Goal: Information Seeking & Learning: Learn about a topic

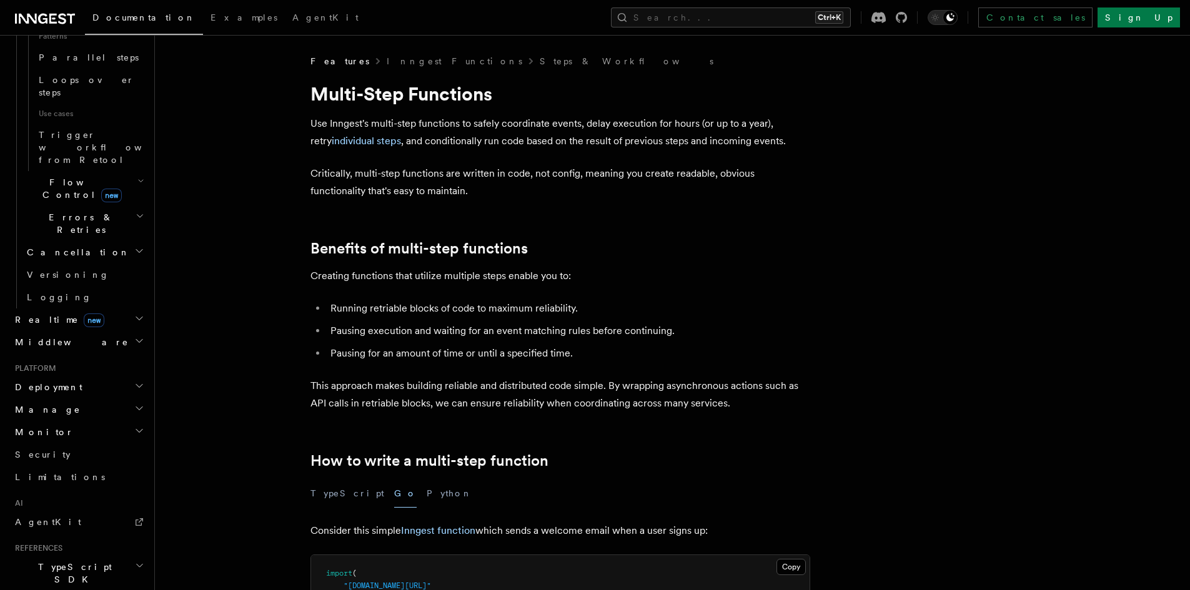
scroll to position [747, 0]
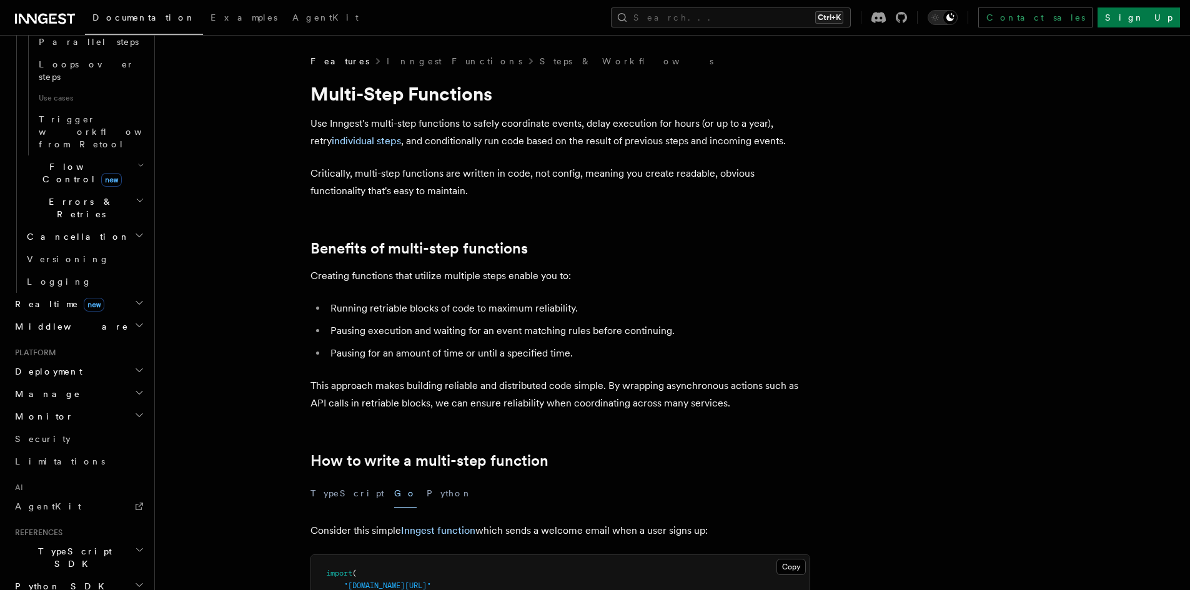
click at [136, 575] on h2 "Python SDK" at bounding box center [78, 586] width 137 height 22
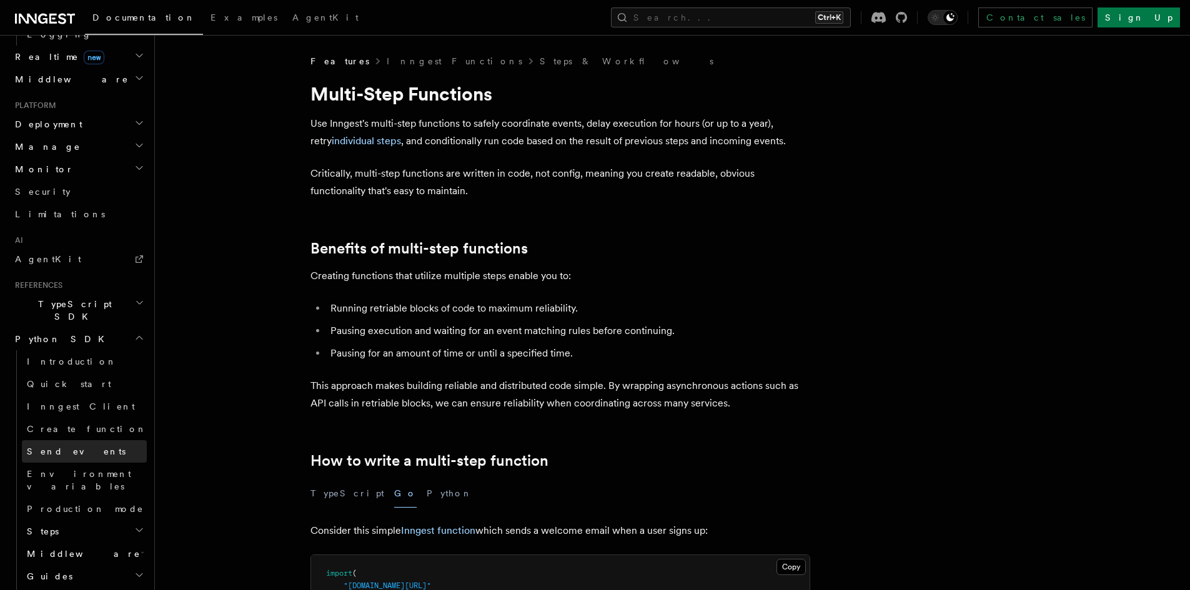
click at [69, 440] on link "Send events" at bounding box center [84, 451] width 125 height 22
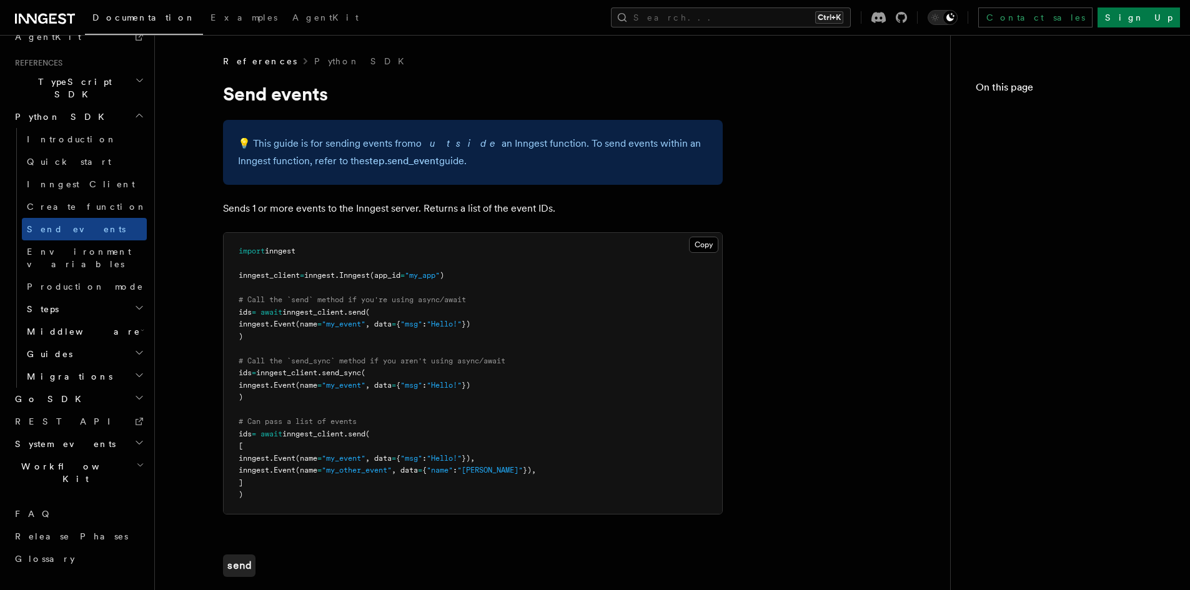
scroll to position [657, 0]
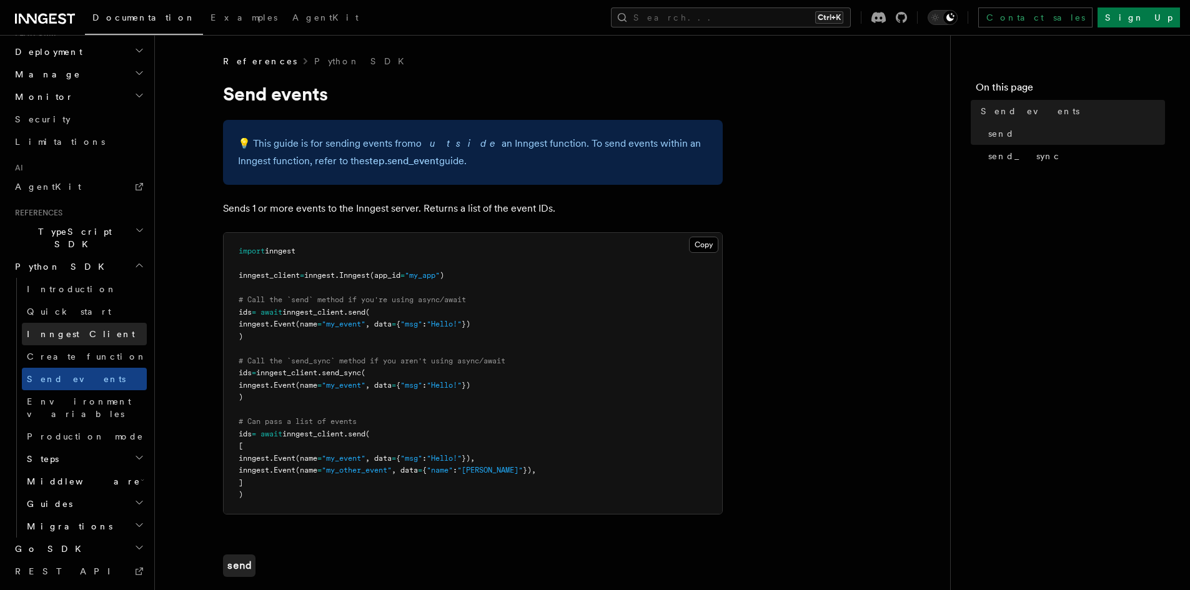
click at [83, 323] on link "Inngest Client" at bounding box center [84, 334] width 125 height 22
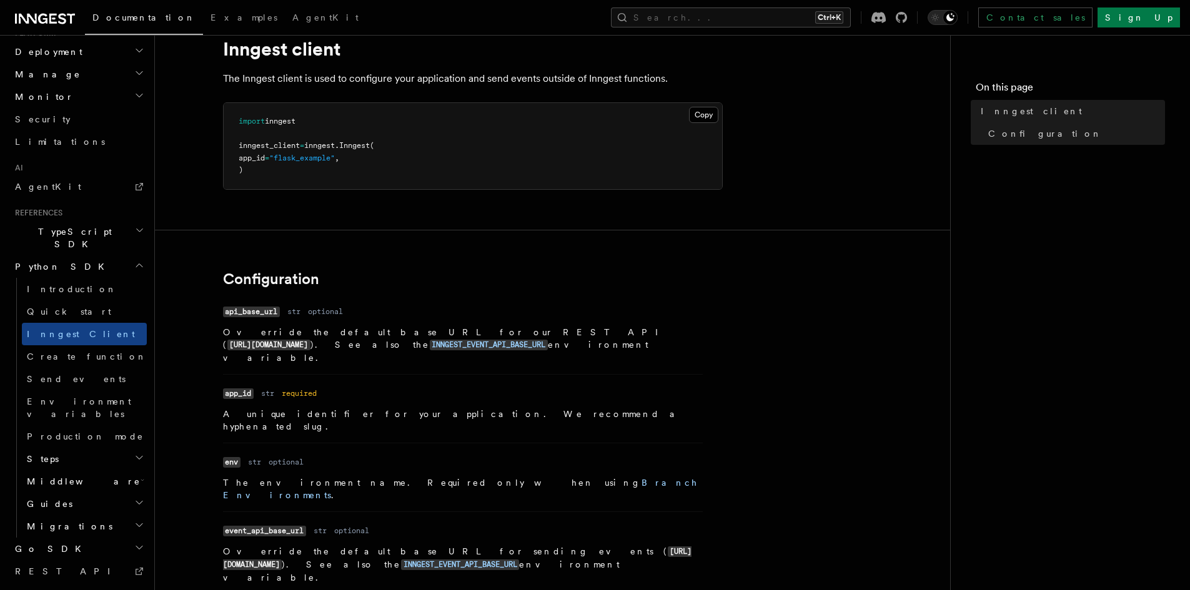
scroll to position [83, 0]
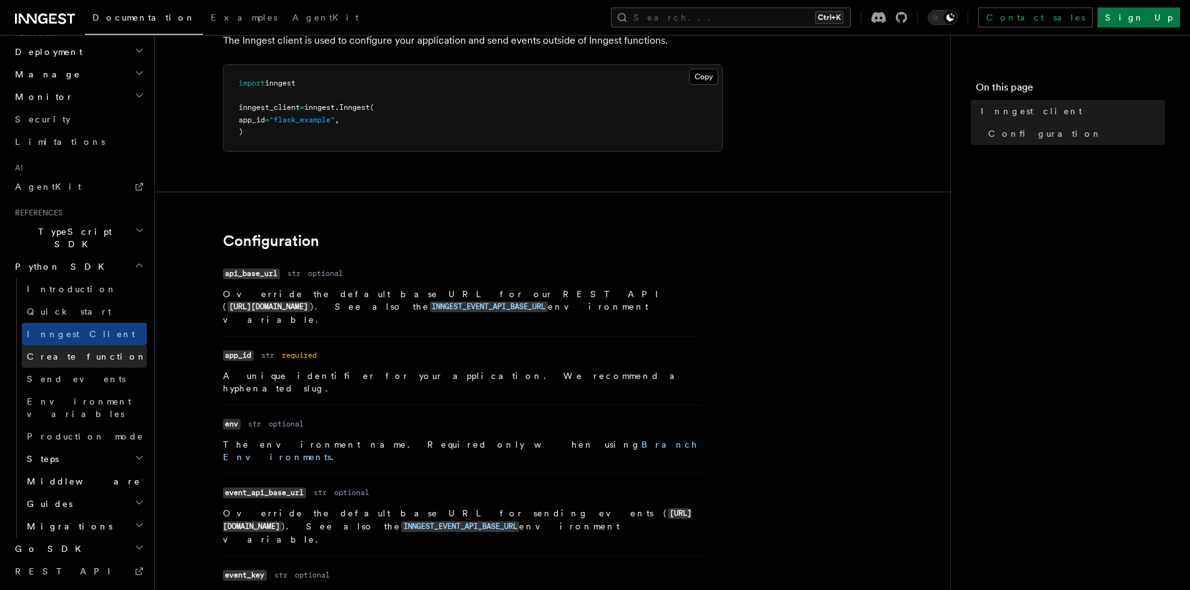
click at [80, 346] on link "Create function" at bounding box center [84, 357] width 125 height 22
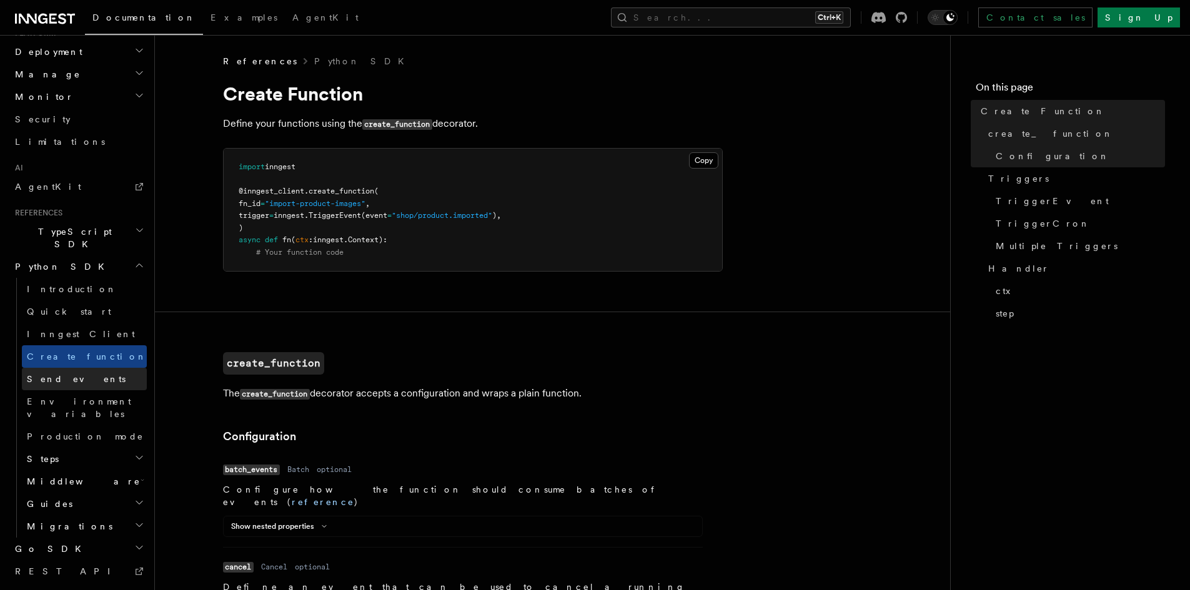
click at [66, 374] on span "Send events" at bounding box center [76, 379] width 99 height 10
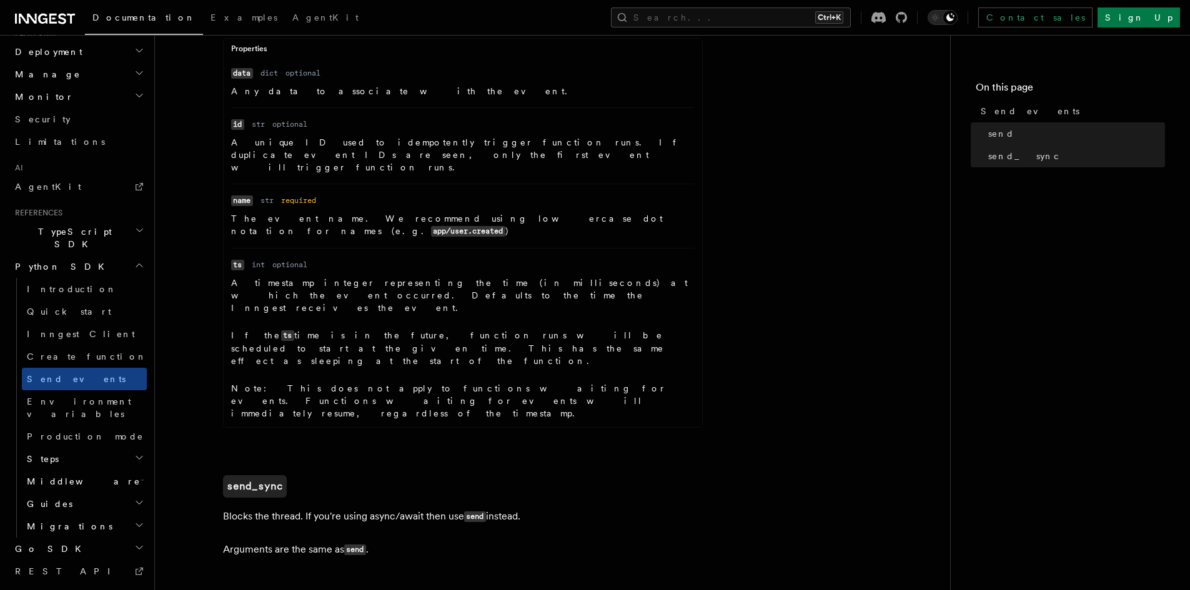
scroll to position [529, 0]
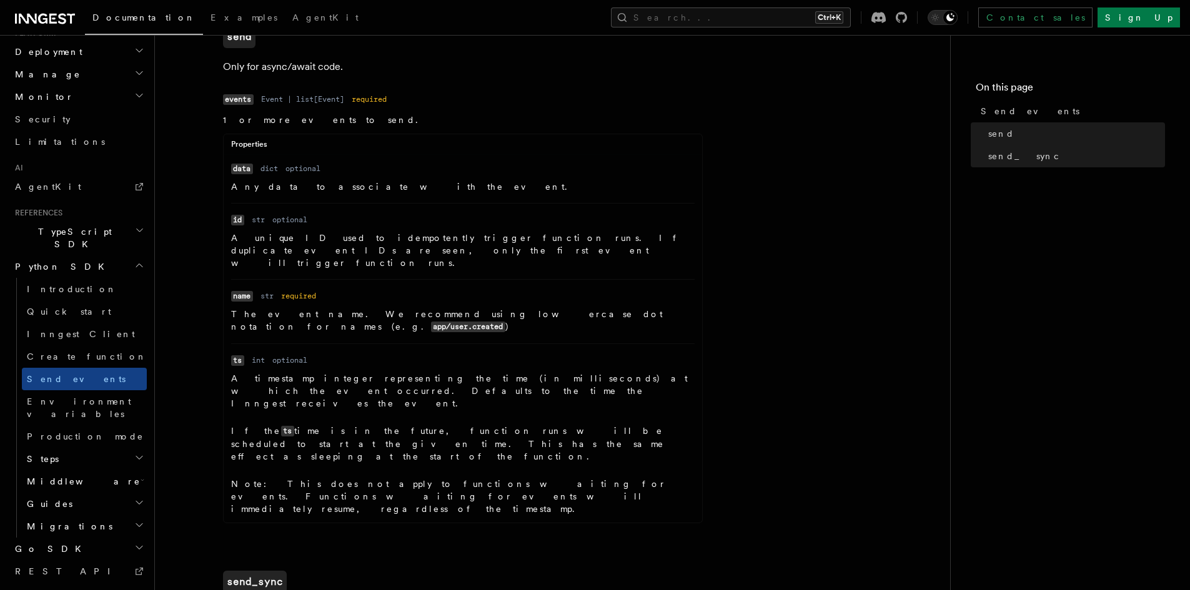
click at [124, 256] on h2 "Python SDK" at bounding box center [78, 267] width 137 height 22
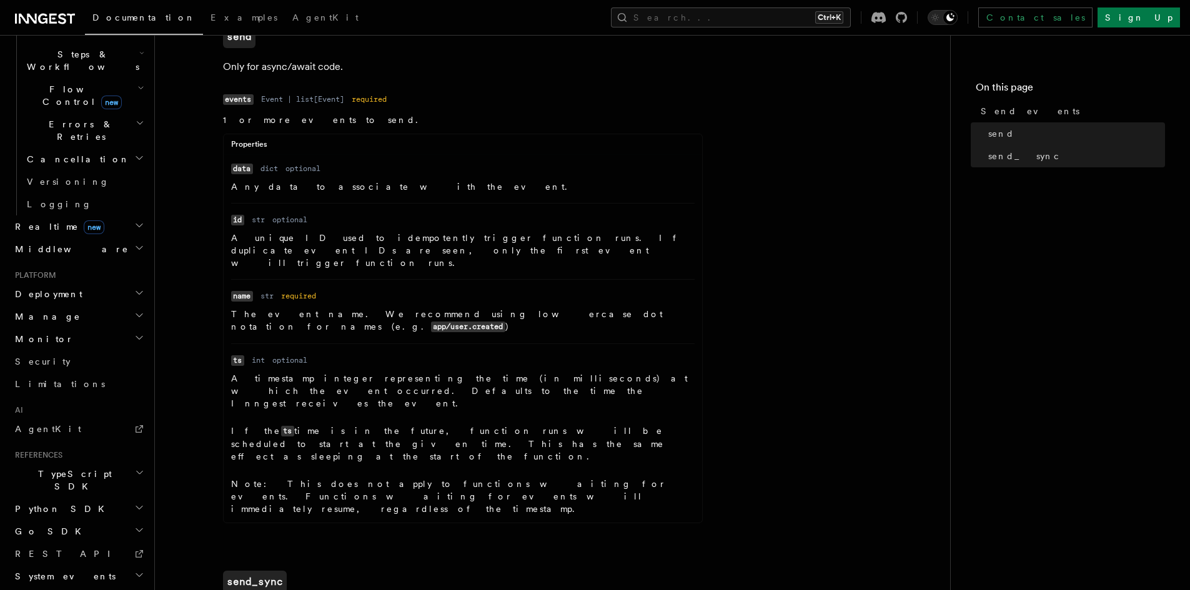
scroll to position [409, 0]
click at [134, 508] on icon "button" at bounding box center [139, 513] width 10 height 10
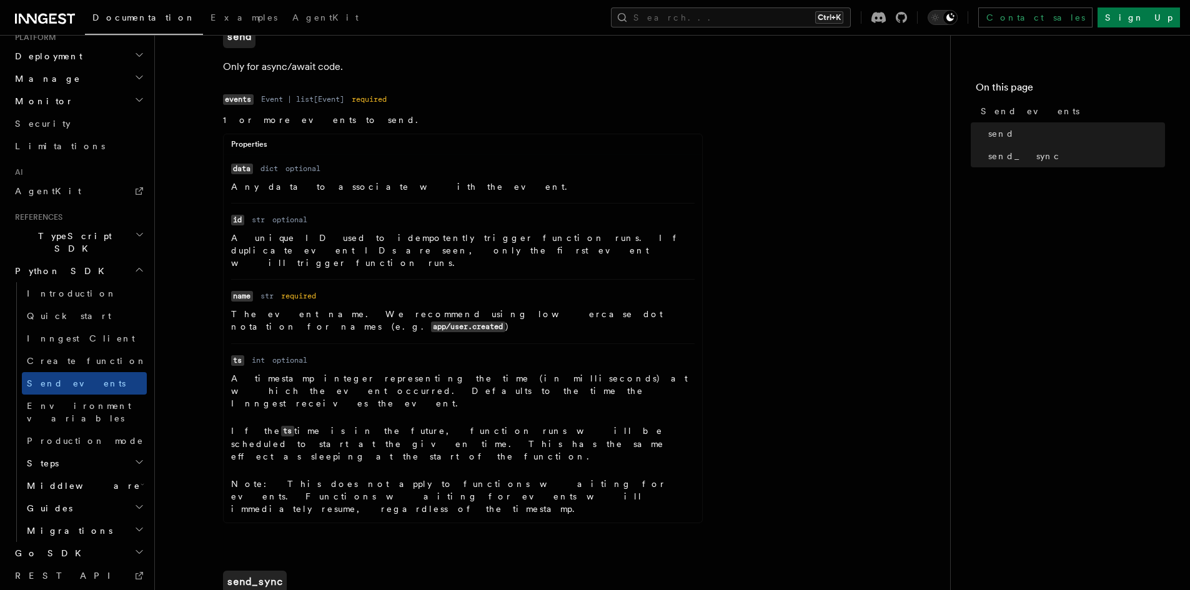
scroll to position [657, 0]
click at [137, 448] on h2 "Steps" at bounding box center [84, 459] width 125 height 22
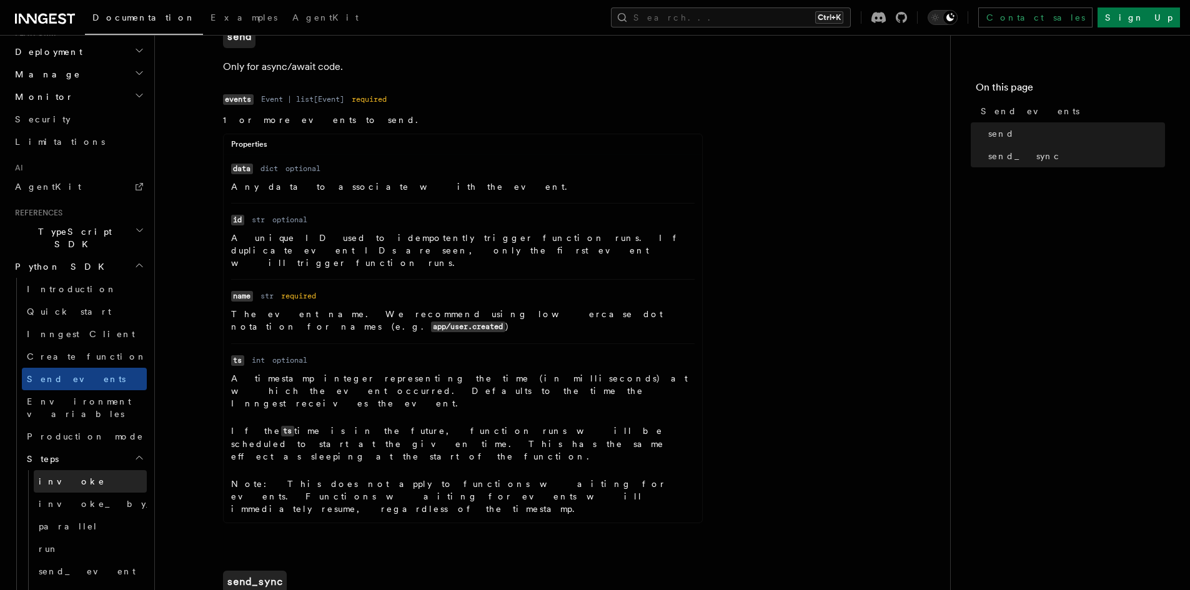
click at [109, 470] on link "invoke" at bounding box center [90, 481] width 113 height 22
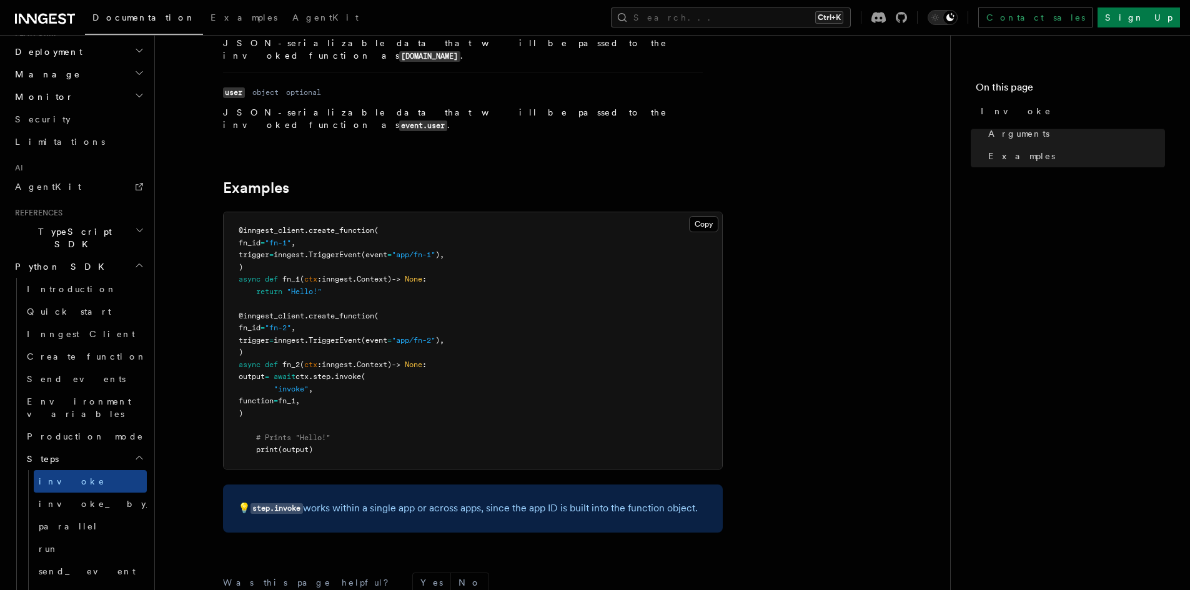
scroll to position [302, 0]
click at [108, 493] on link "invoke_by_id" at bounding box center [90, 504] width 113 height 22
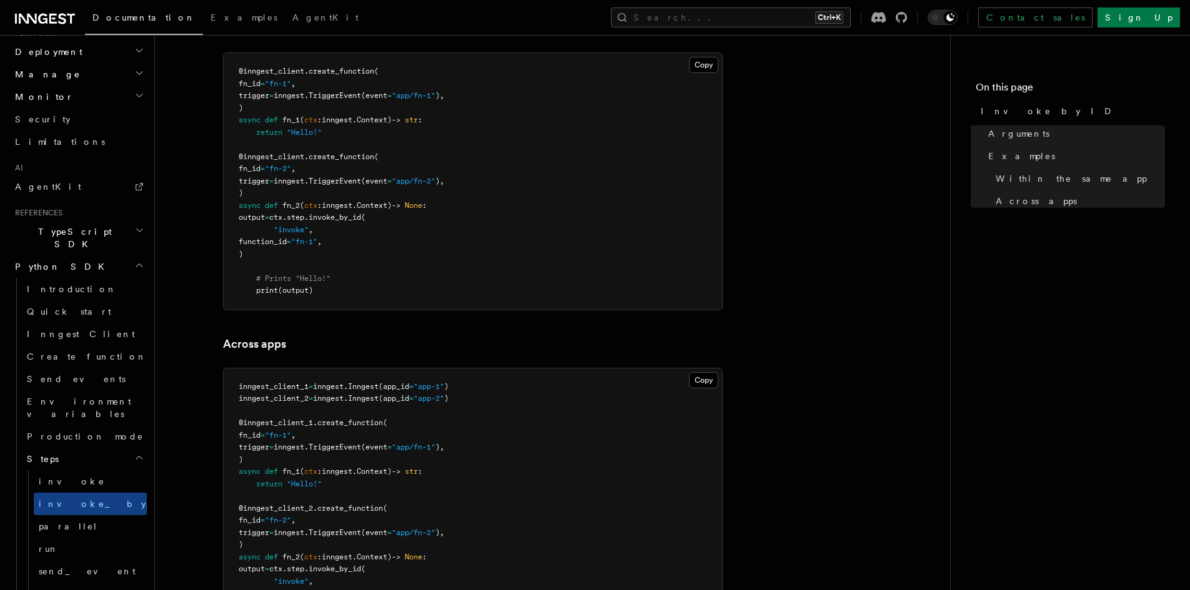
scroll to position [834, 0]
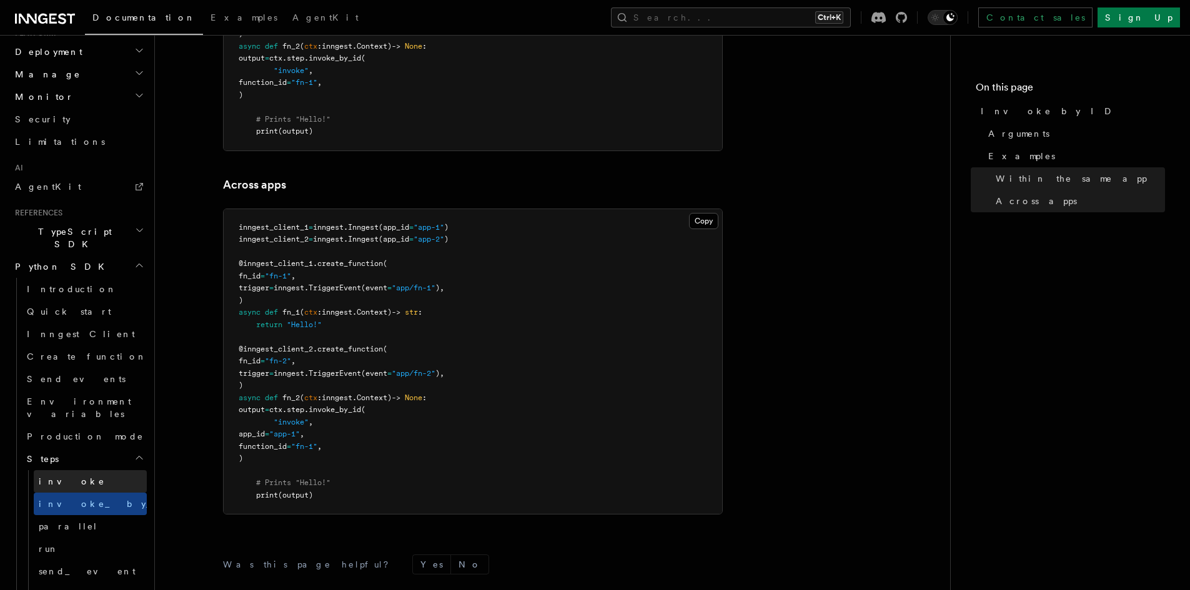
click at [75, 470] on link "invoke" at bounding box center [90, 481] width 113 height 22
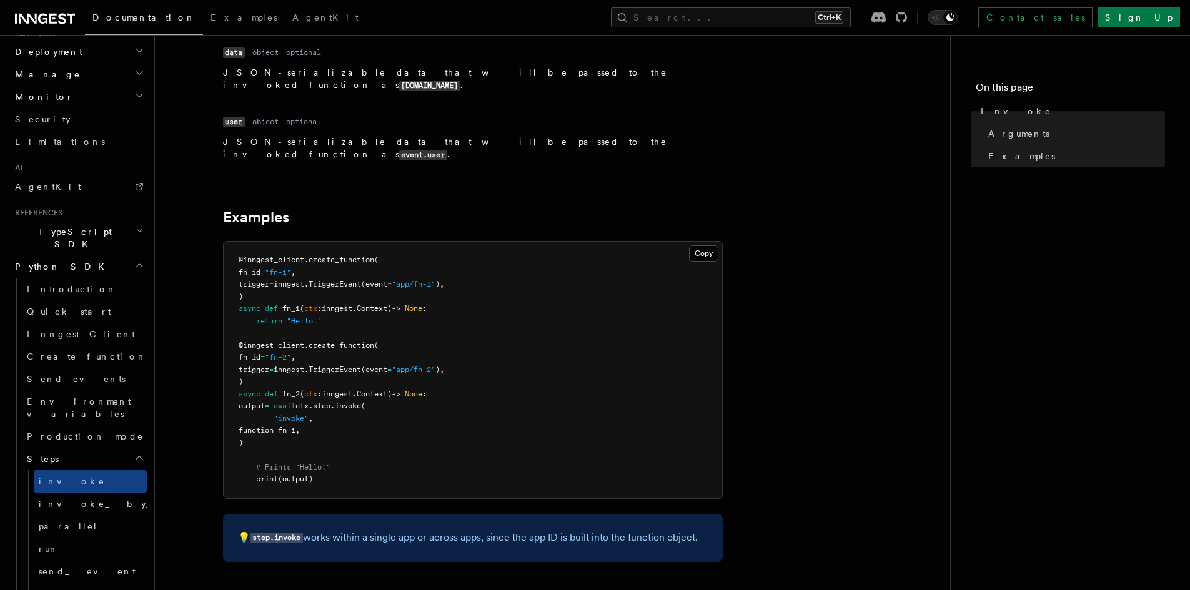
scroll to position [469, 0]
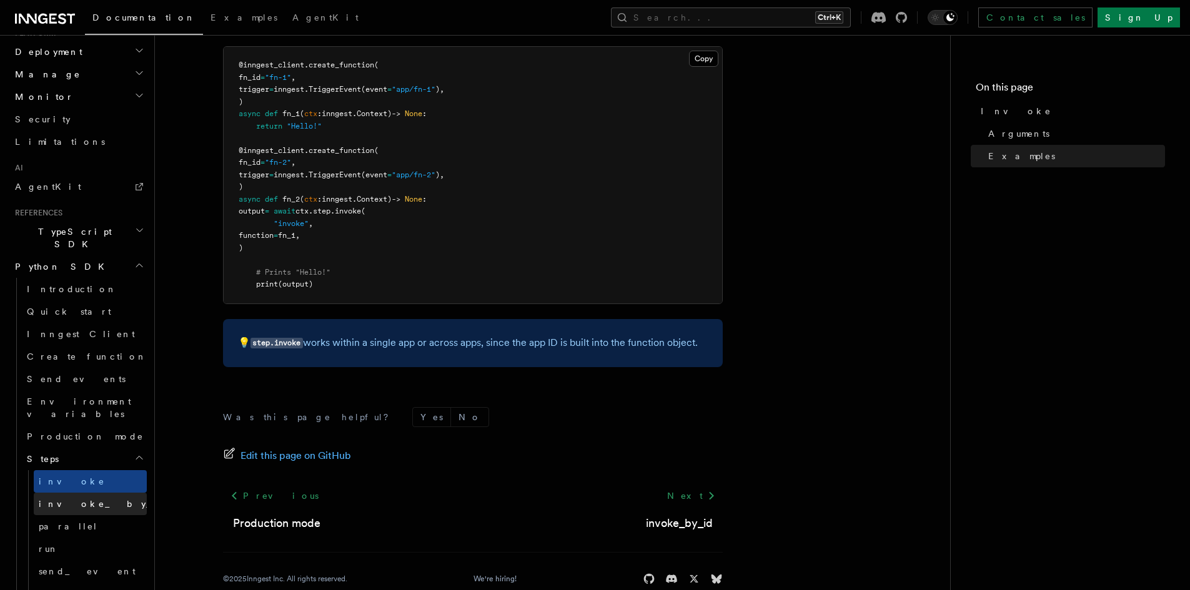
click at [49, 499] on span "invoke_by_id" at bounding box center [112, 504] width 146 height 10
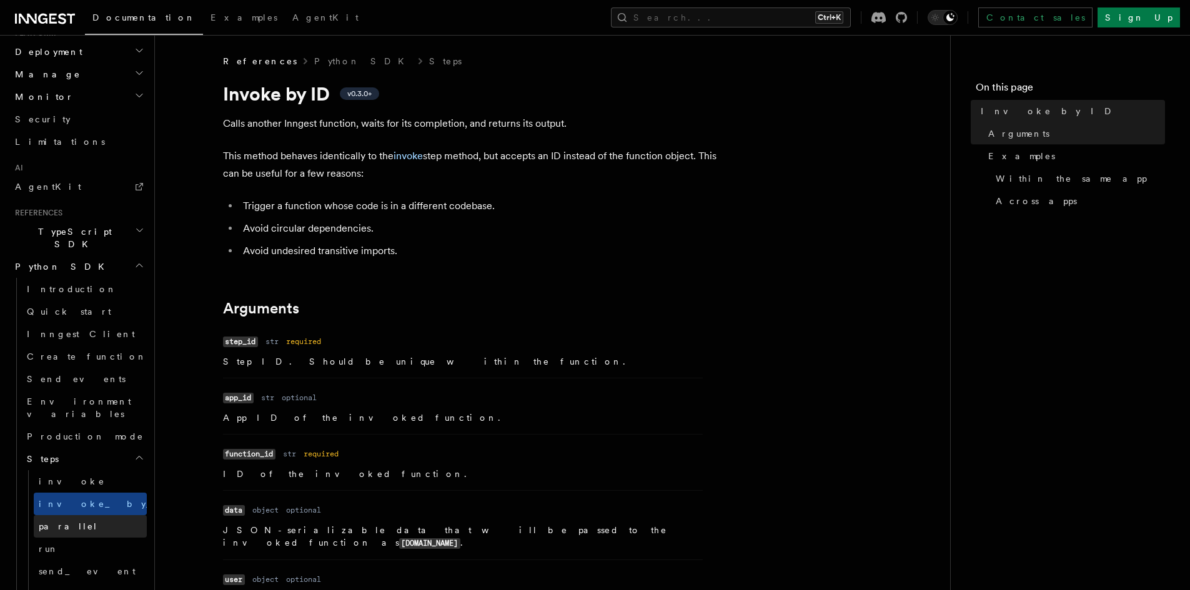
click at [56, 522] on span "parallel" at bounding box center [68, 527] width 59 height 10
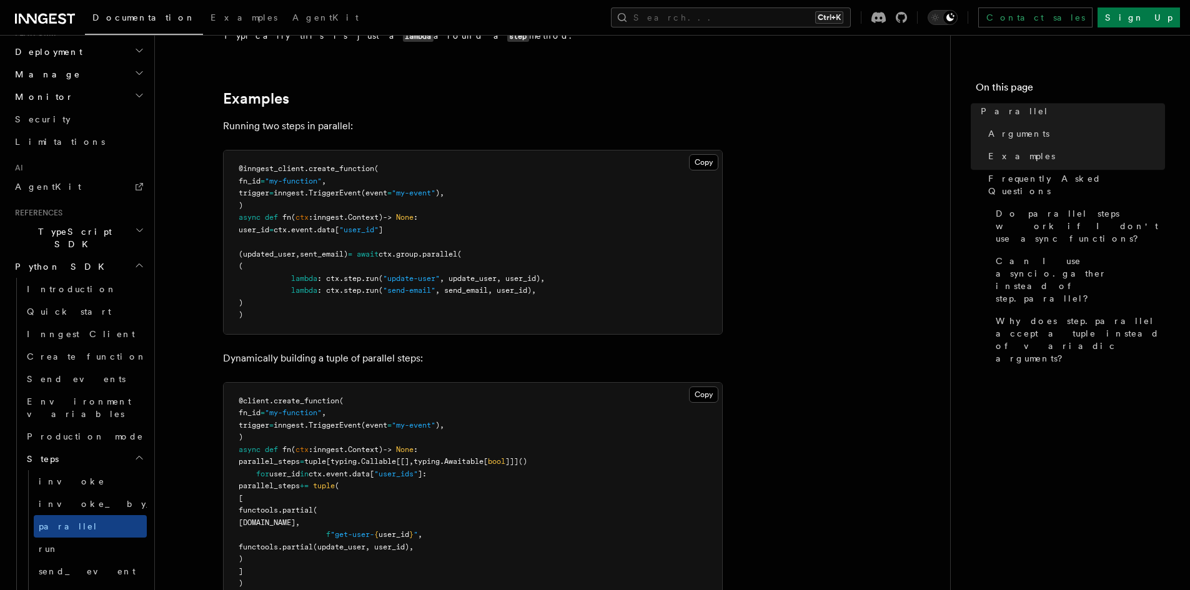
scroll to position [500, 0]
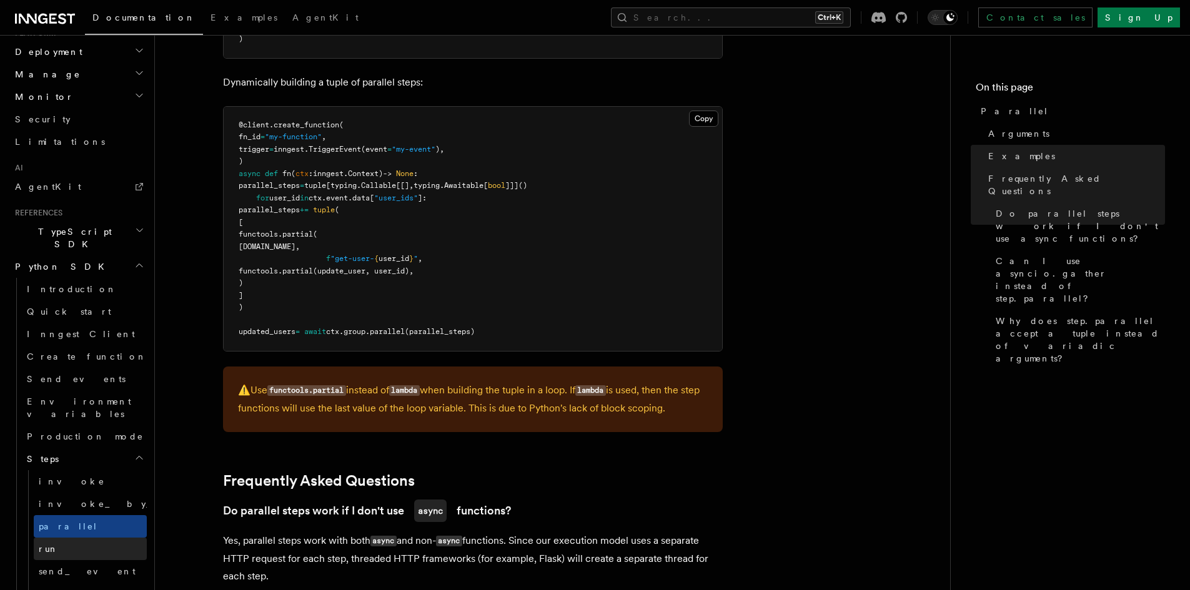
click at [80, 538] on link "run" at bounding box center [90, 549] width 113 height 22
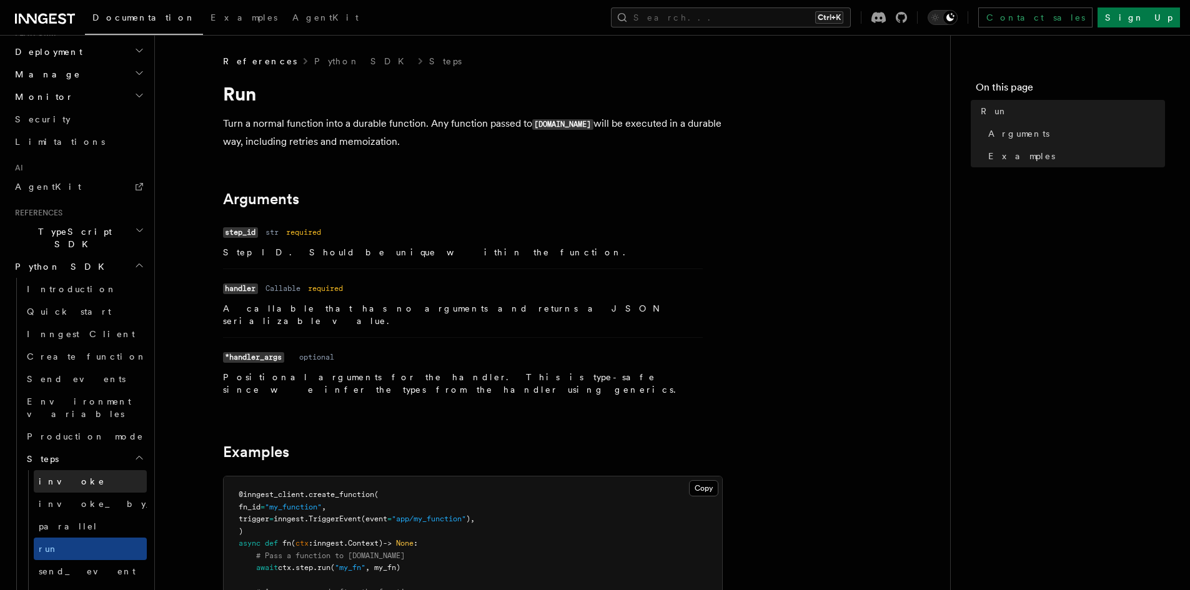
click at [84, 470] on link "invoke" at bounding box center [90, 481] width 113 height 22
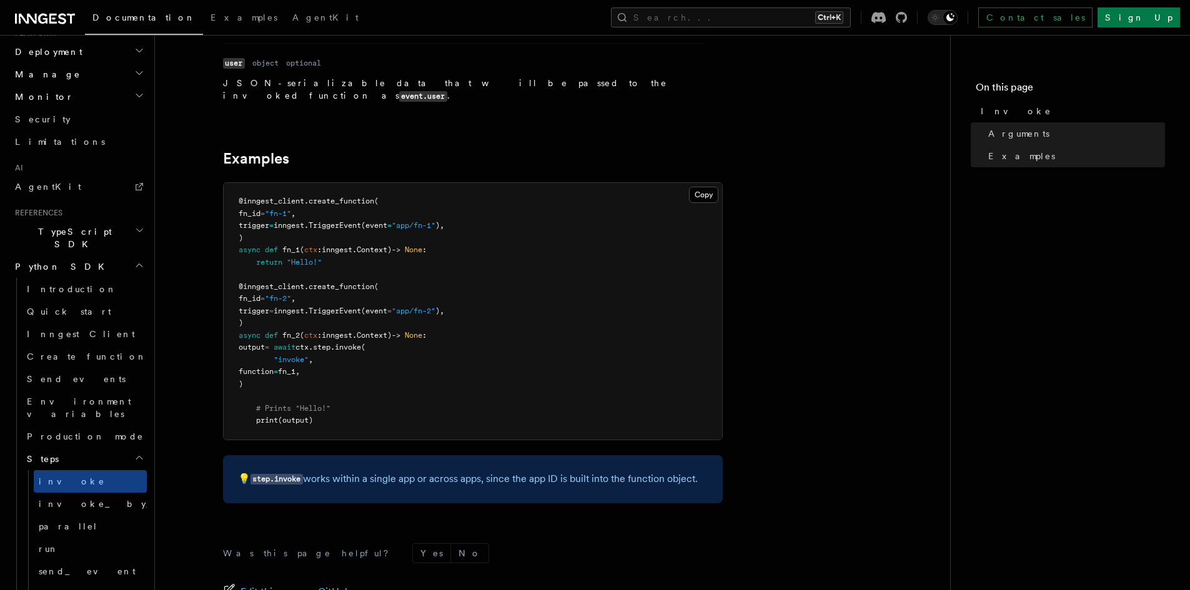
scroll to position [469, 0]
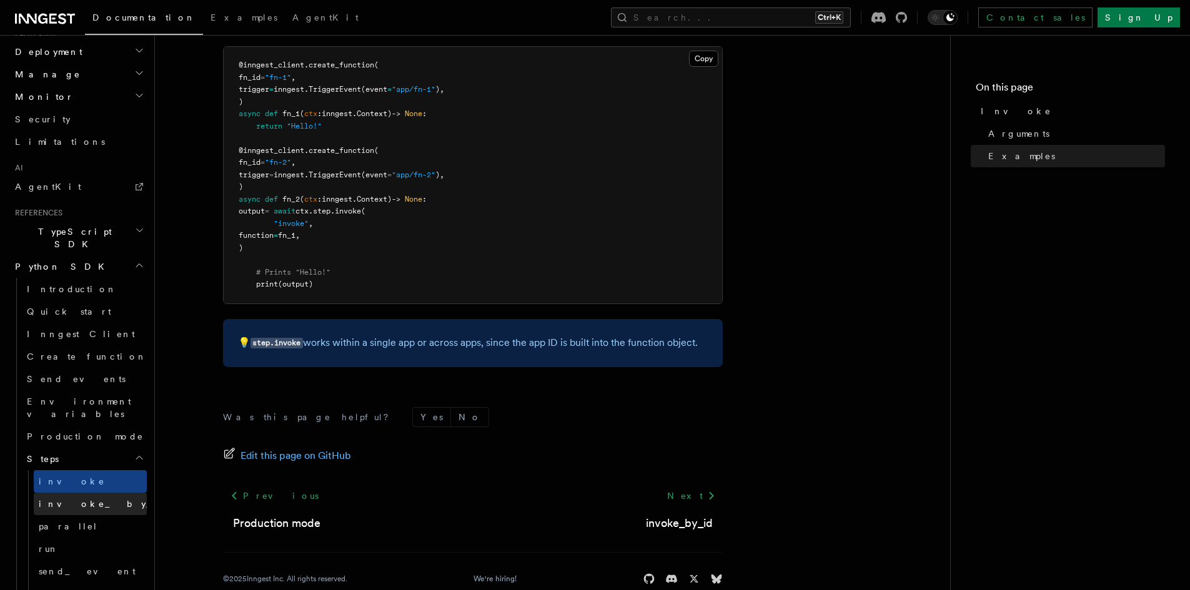
click at [94, 493] on link "invoke_by_id" at bounding box center [90, 504] width 113 height 22
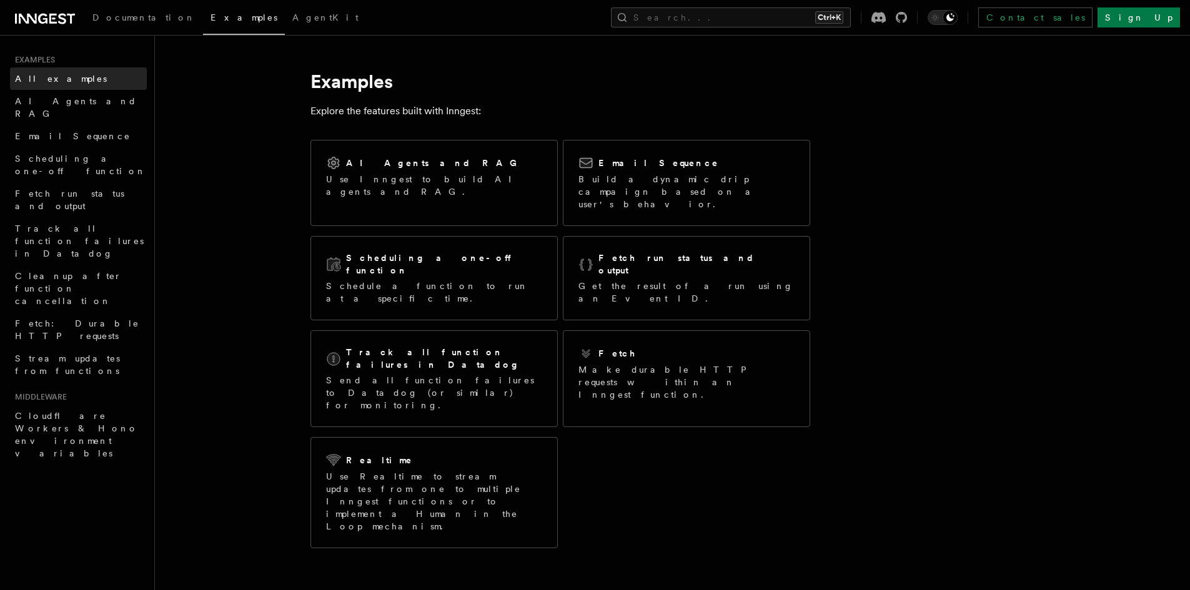
click at [69, 77] on link "All examples" at bounding box center [78, 78] width 137 height 22
click at [92, 103] on link "AI Agents and RAG" at bounding box center [78, 107] width 137 height 35
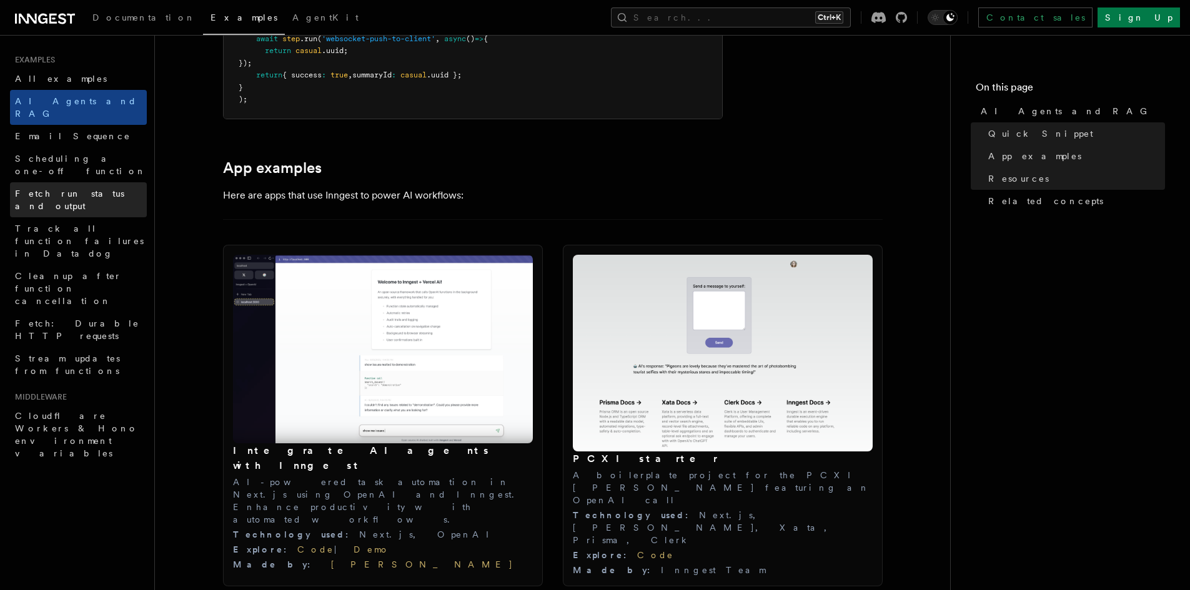
scroll to position [1250, 0]
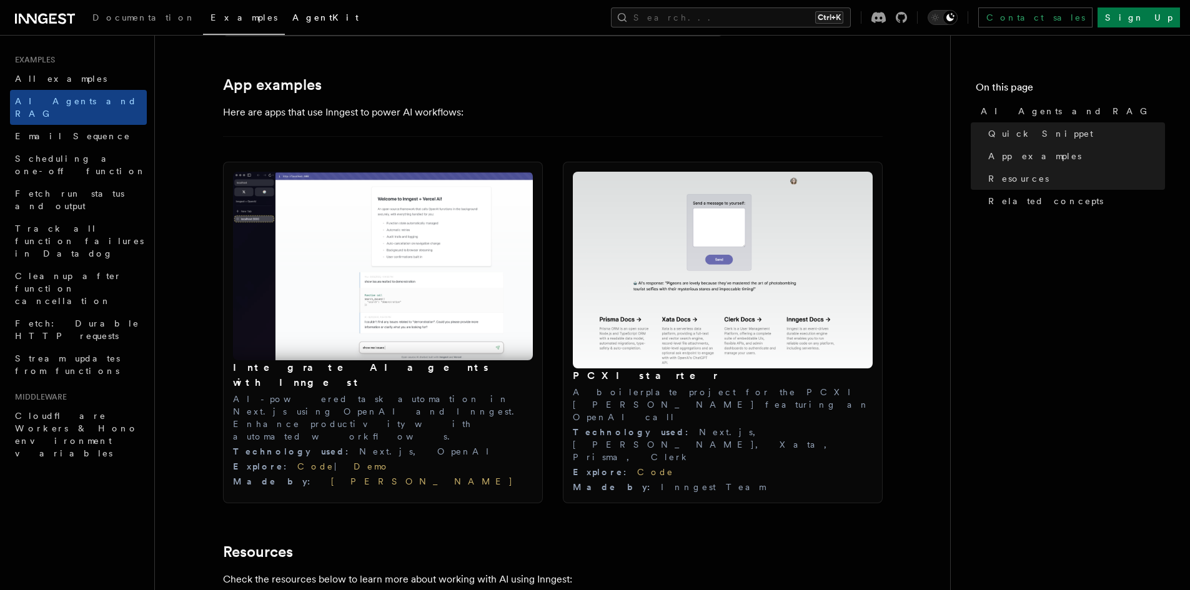
click at [292, 21] on span "AgentKit" at bounding box center [325, 17] width 66 height 10
click at [133, 17] on span "Documentation" at bounding box center [143, 17] width 103 height 10
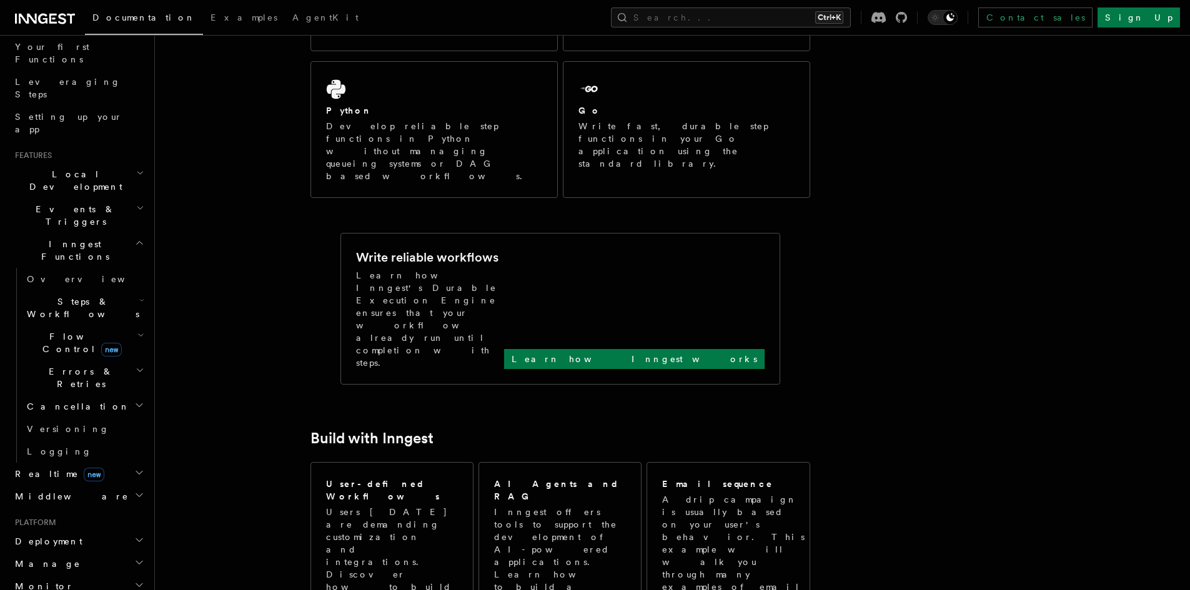
scroll to position [159, 0]
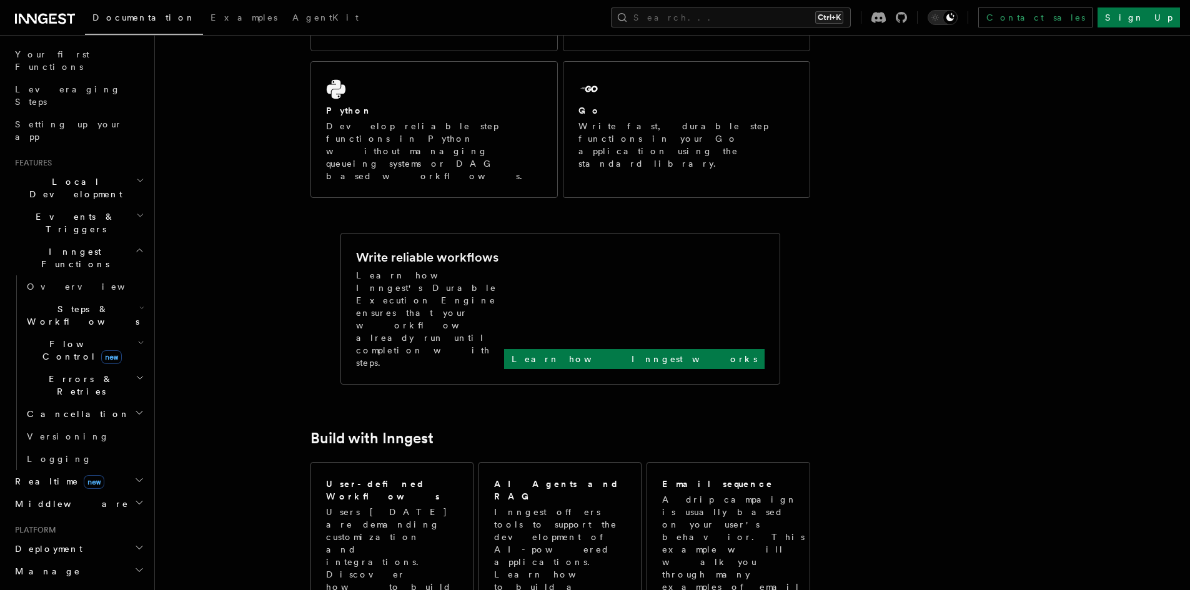
click at [136, 211] on icon "button" at bounding box center [140, 216] width 8 height 10
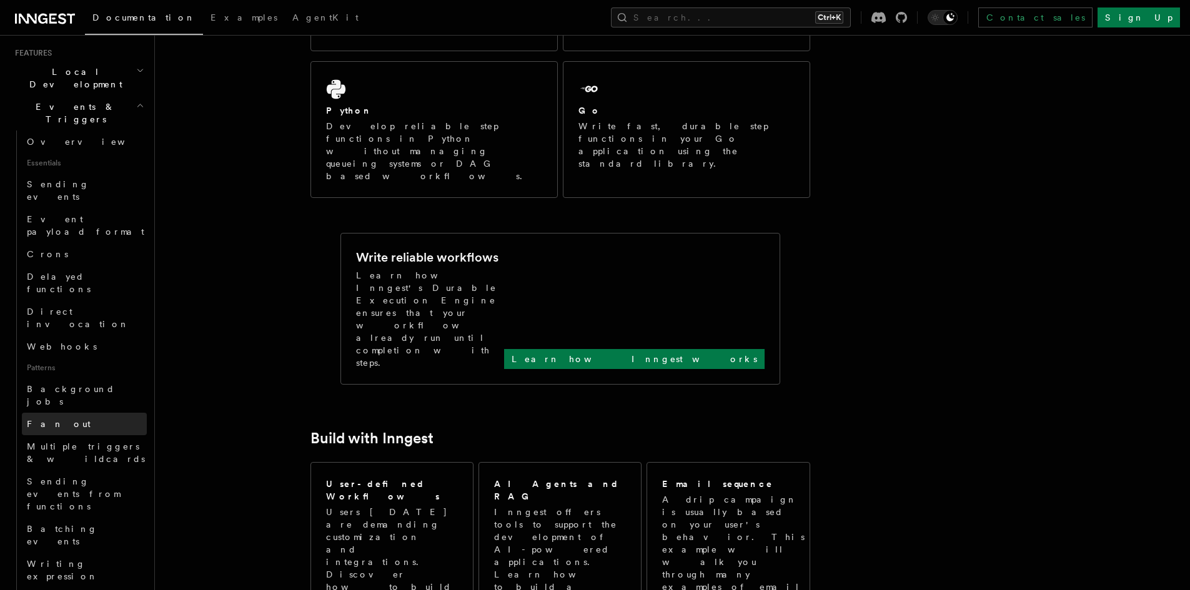
scroll to position [242, 0]
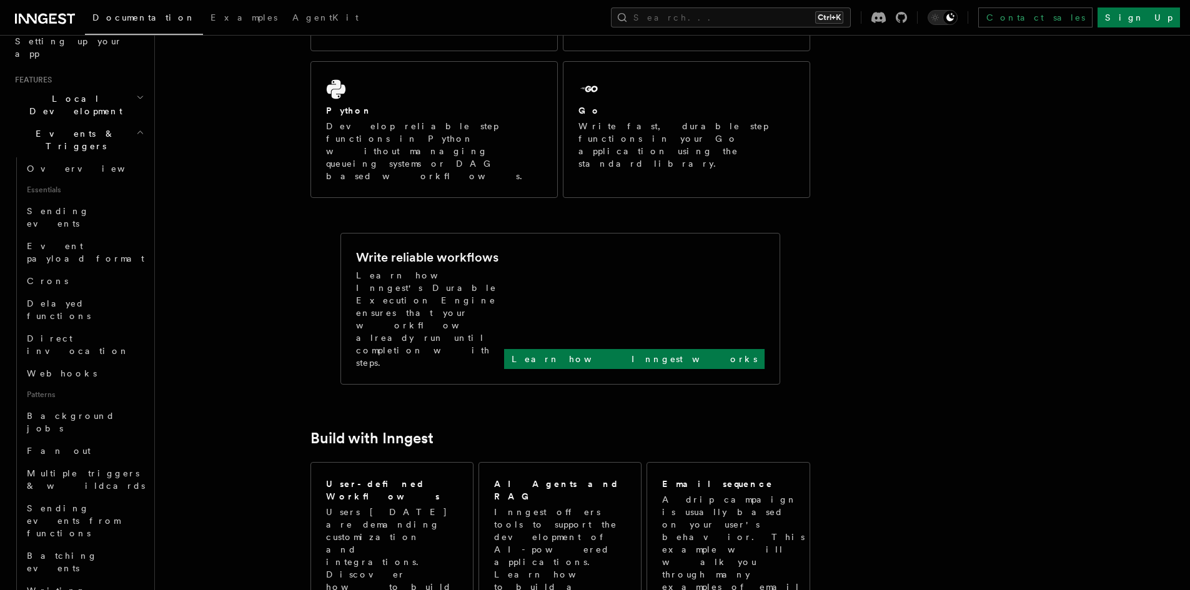
click at [134, 122] on h2 "Events & Triggers" at bounding box center [78, 139] width 137 height 35
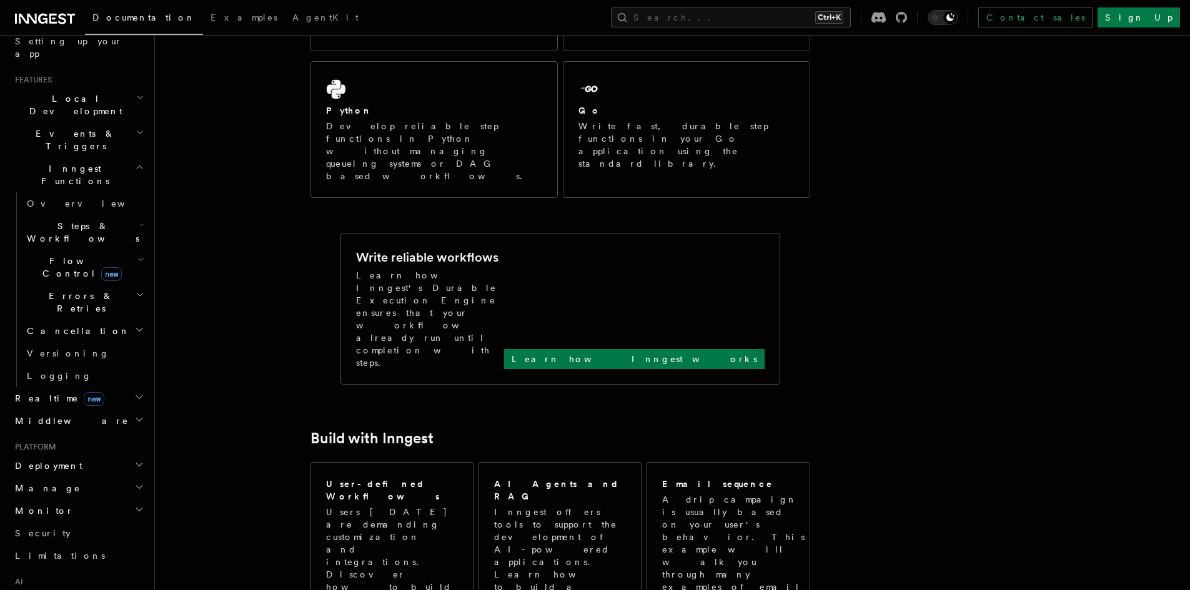
drag, startPoint x: 134, startPoint y: 148, endPoint x: 127, endPoint y: 143, distance: 8.5
click at [127, 215] on h2 "Steps & Workflows" at bounding box center [84, 232] width 125 height 35
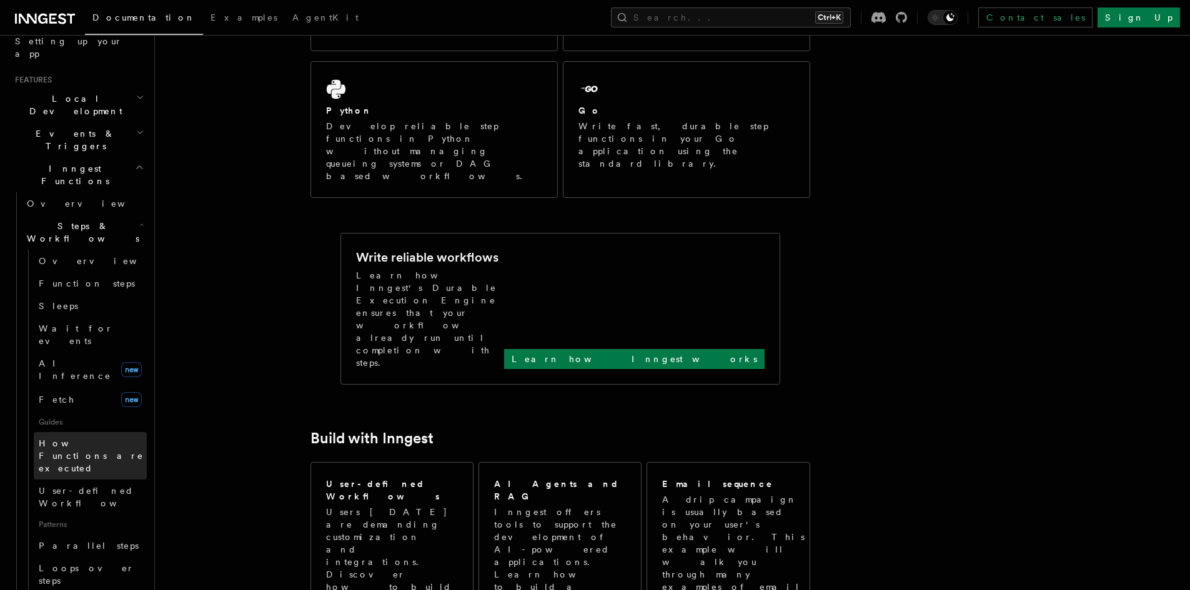
click at [87, 437] on span "How Functions are executed" at bounding box center [93, 455] width 108 height 37
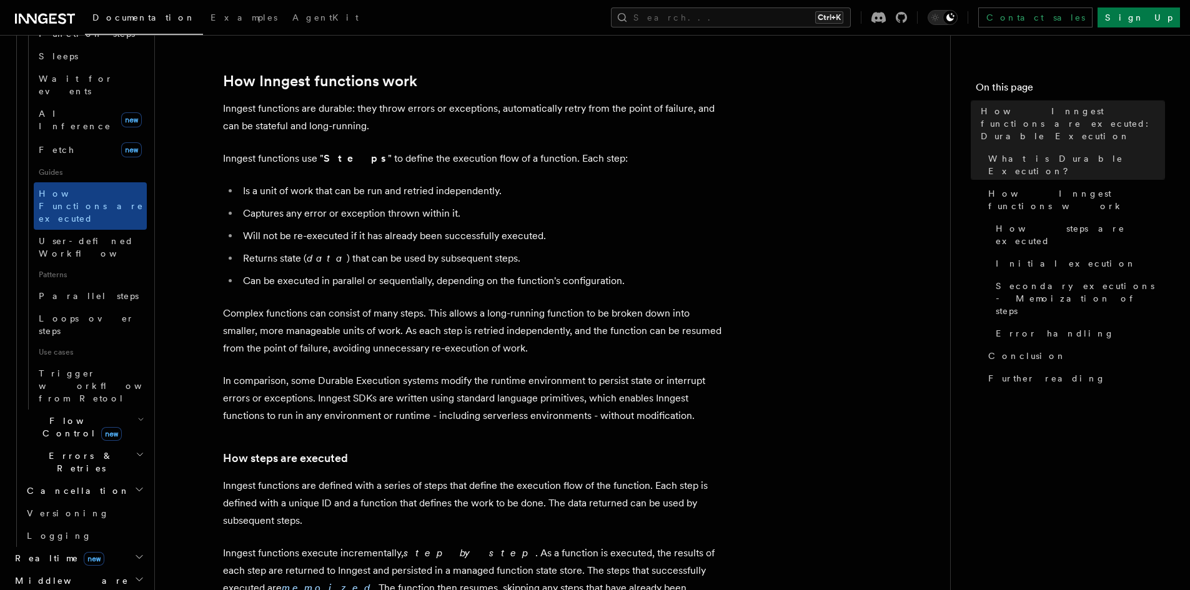
scroll to position [667, 0]
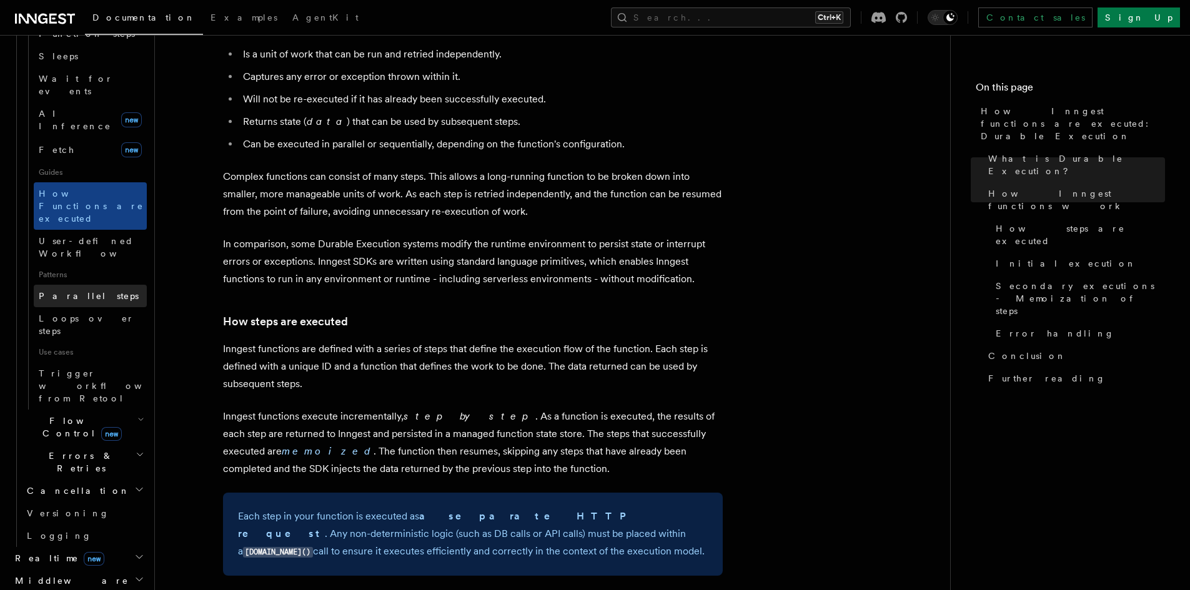
click at [97, 285] on link "Parallel steps" at bounding box center [90, 296] width 113 height 22
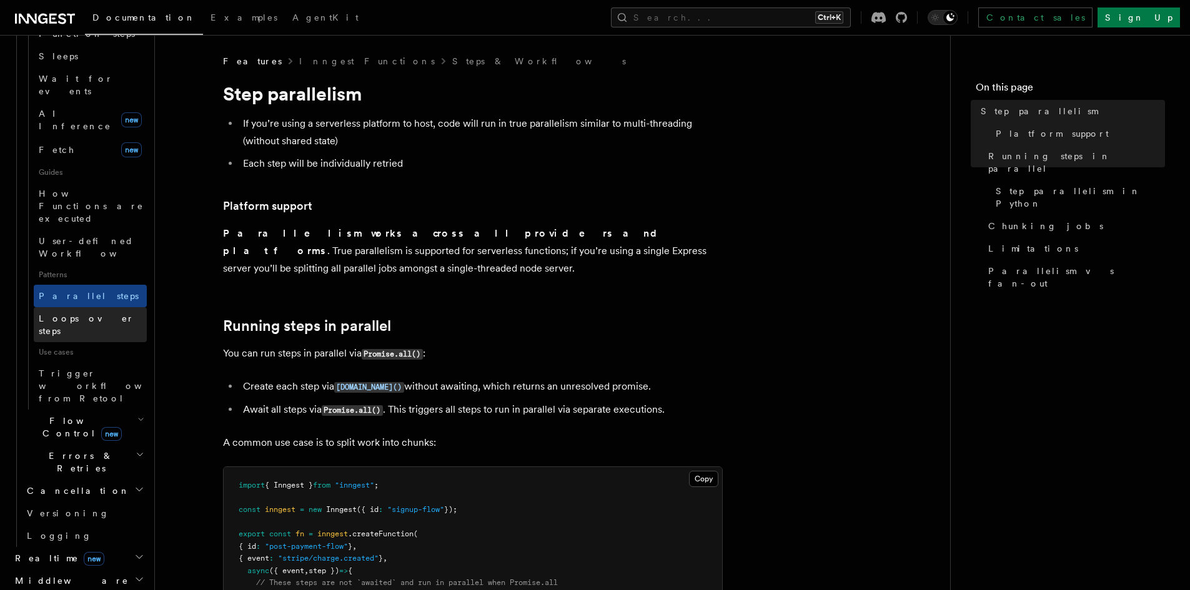
click at [97, 314] on span "Loops over steps" at bounding box center [87, 325] width 96 height 22
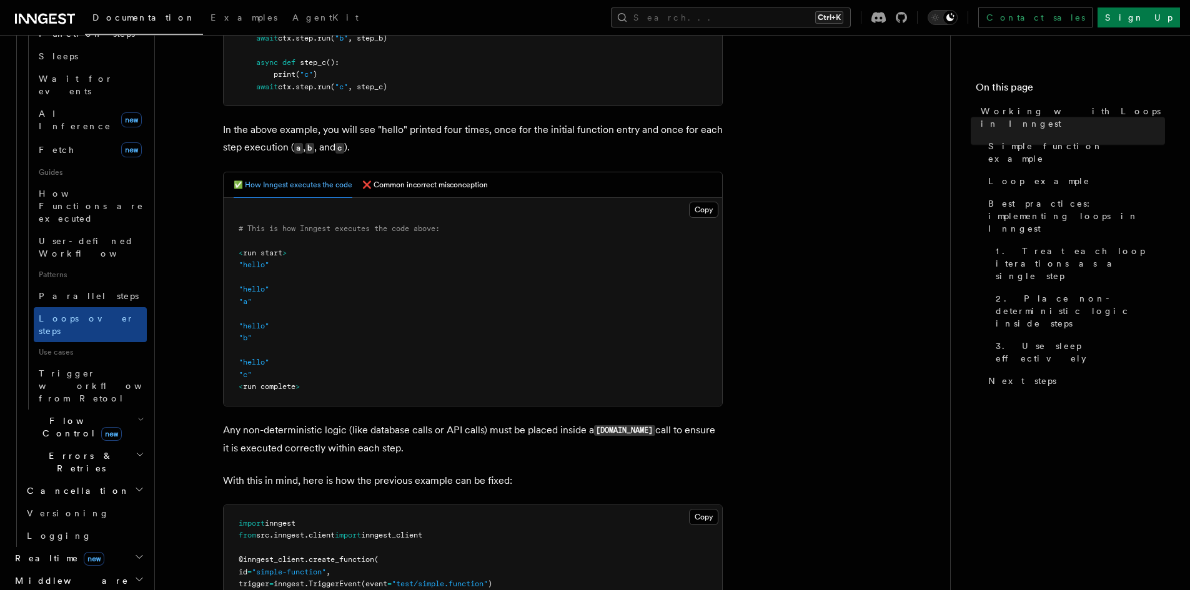
scroll to position [500, 0]
click at [458, 192] on button "❌ Common incorrect misconception" at bounding box center [425, 185] width 126 height 26
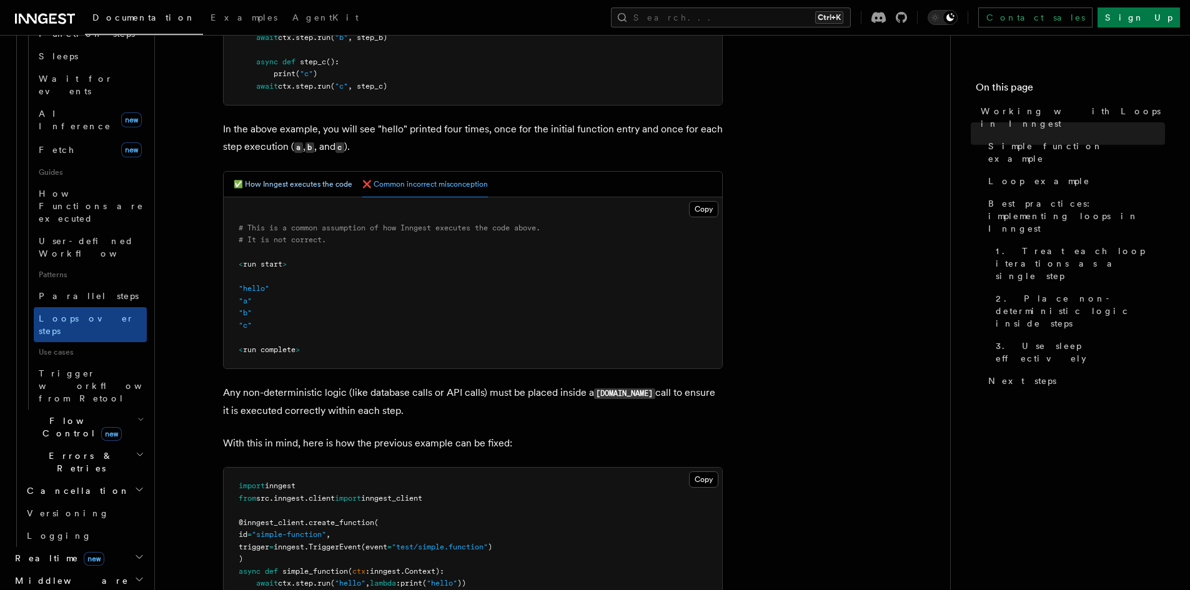
click at [333, 184] on button "✅ How Inngest executes the code" at bounding box center [293, 185] width 119 height 26
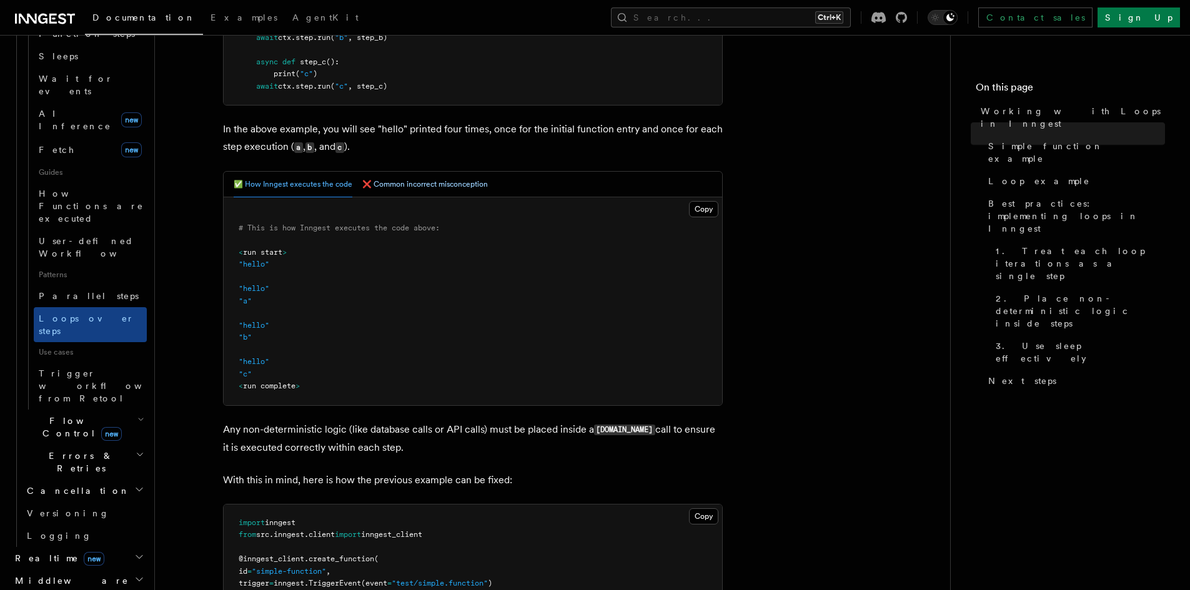
click at [442, 187] on button "❌ Common incorrect misconception" at bounding box center [425, 185] width 126 height 26
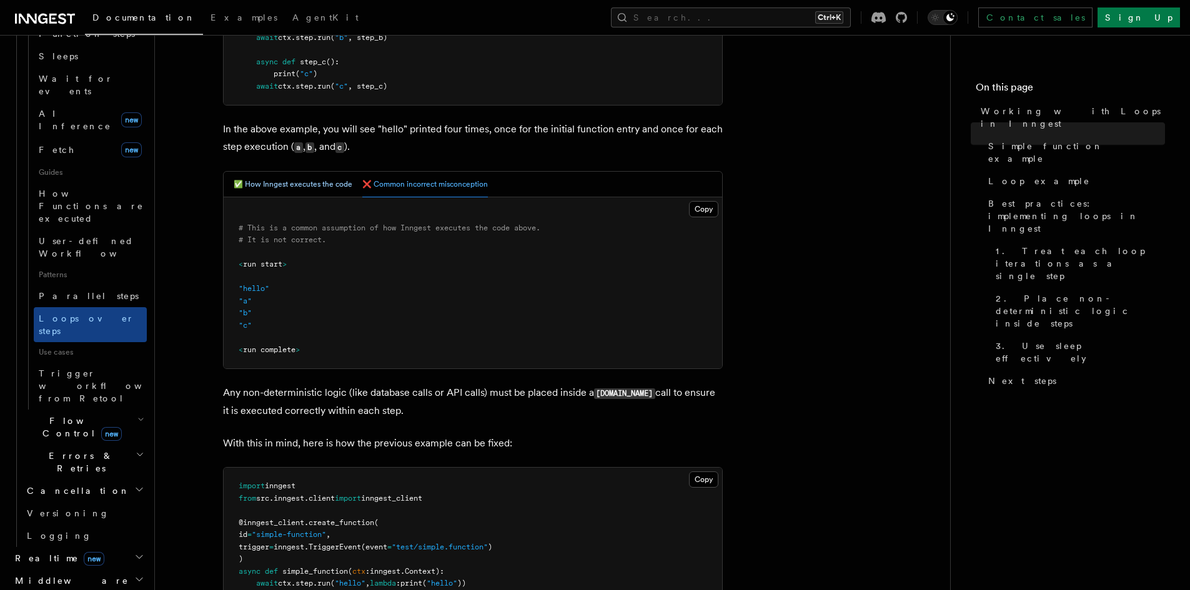
click at [327, 184] on button "✅ How Inngest executes the code" at bounding box center [293, 185] width 119 height 26
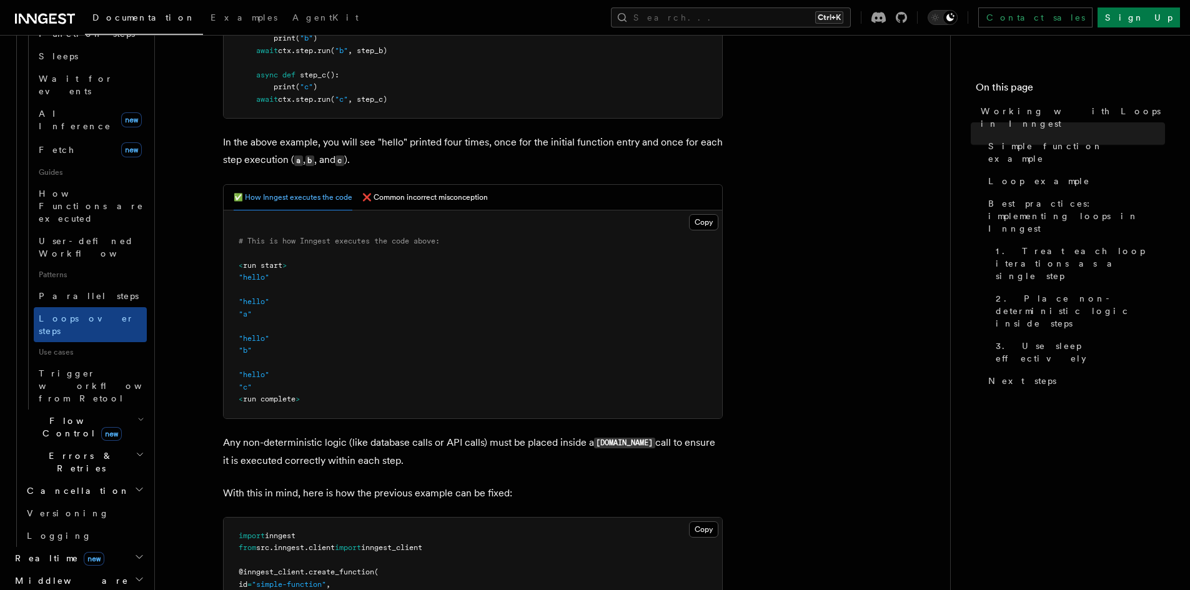
scroll to position [333, 0]
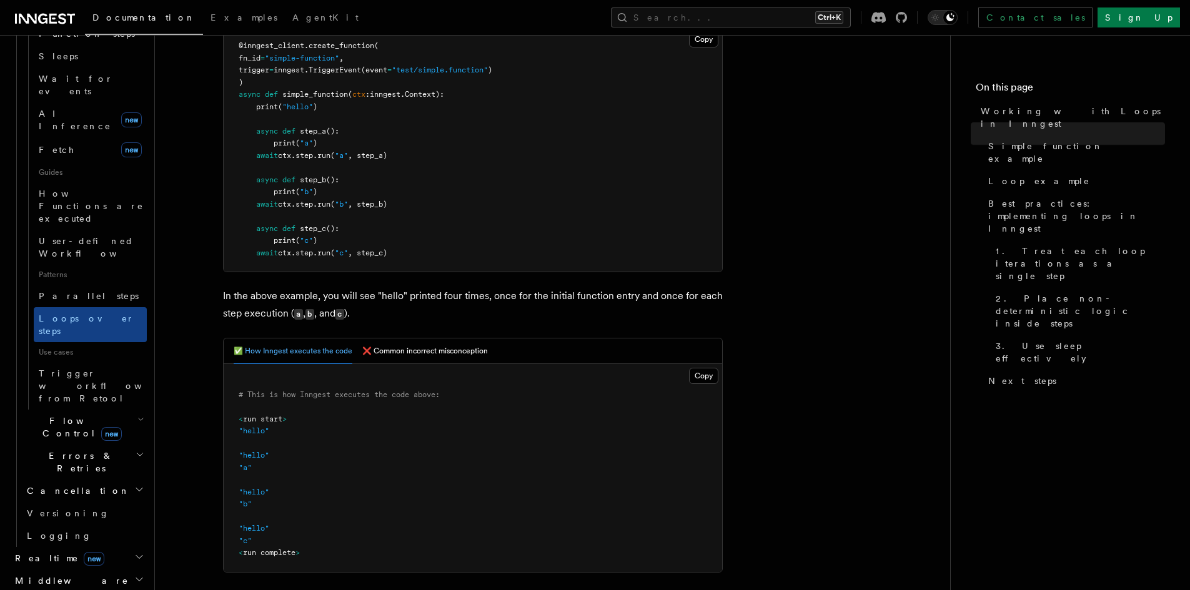
click at [417, 349] on button "❌ Common incorrect misconception" at bounding box center [425, 352] width 126 height 26
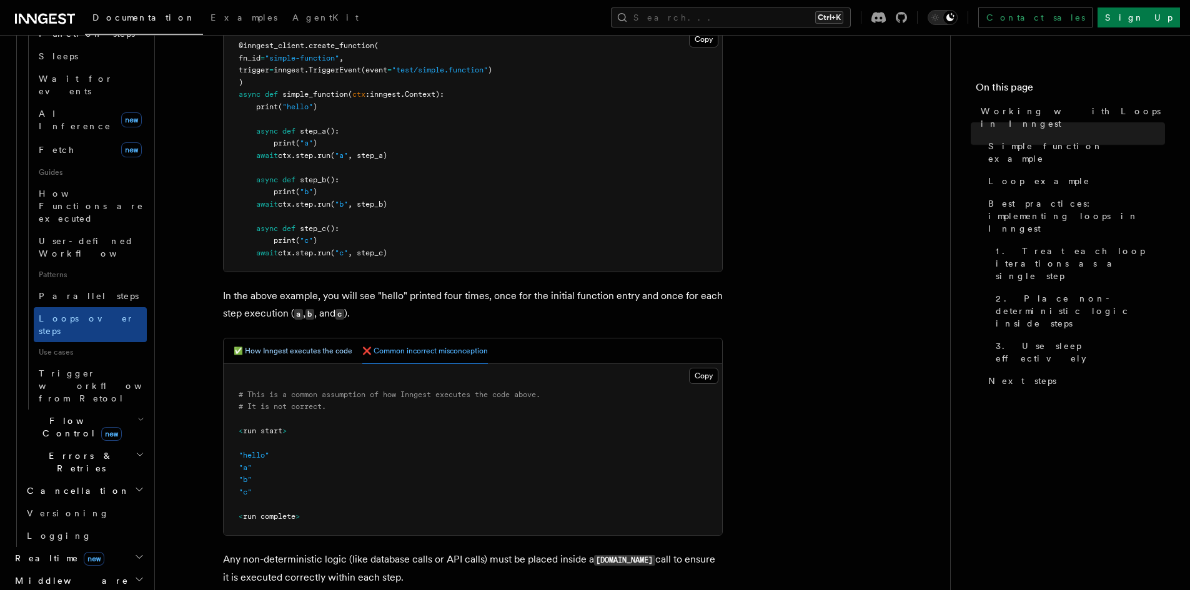
click at [315, 349] on button "✅ How Inngest executes the code" at bounding box center [293, 352] width 119 height 26
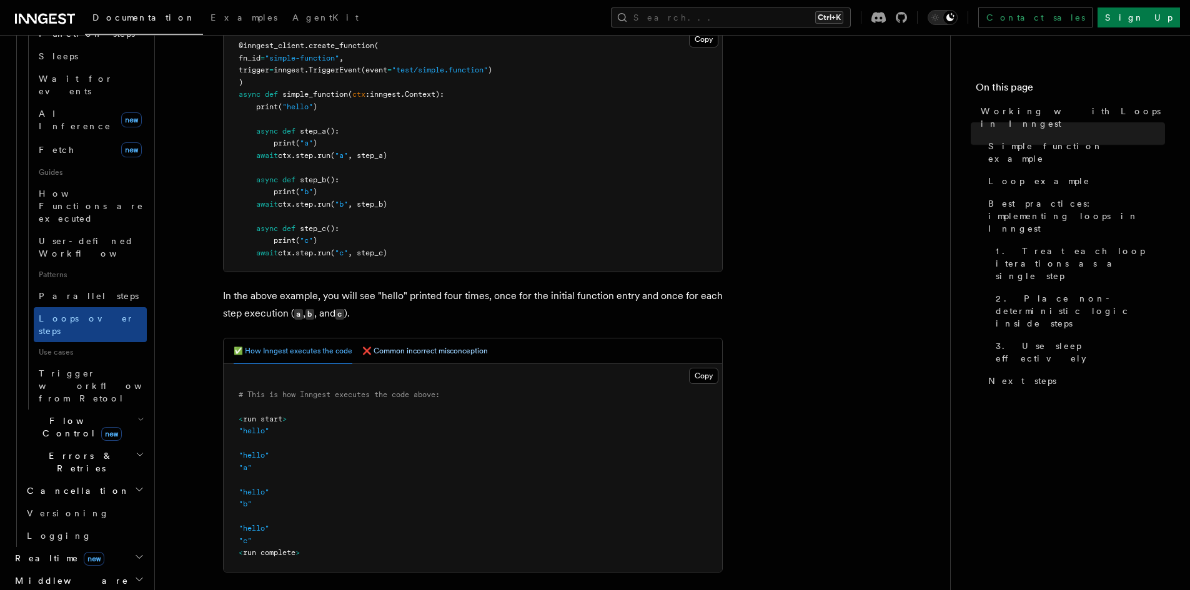
click at [401, 352] on button "❌ Common incorrect misconception" at bounding box center [425, 352] width 126 height 26
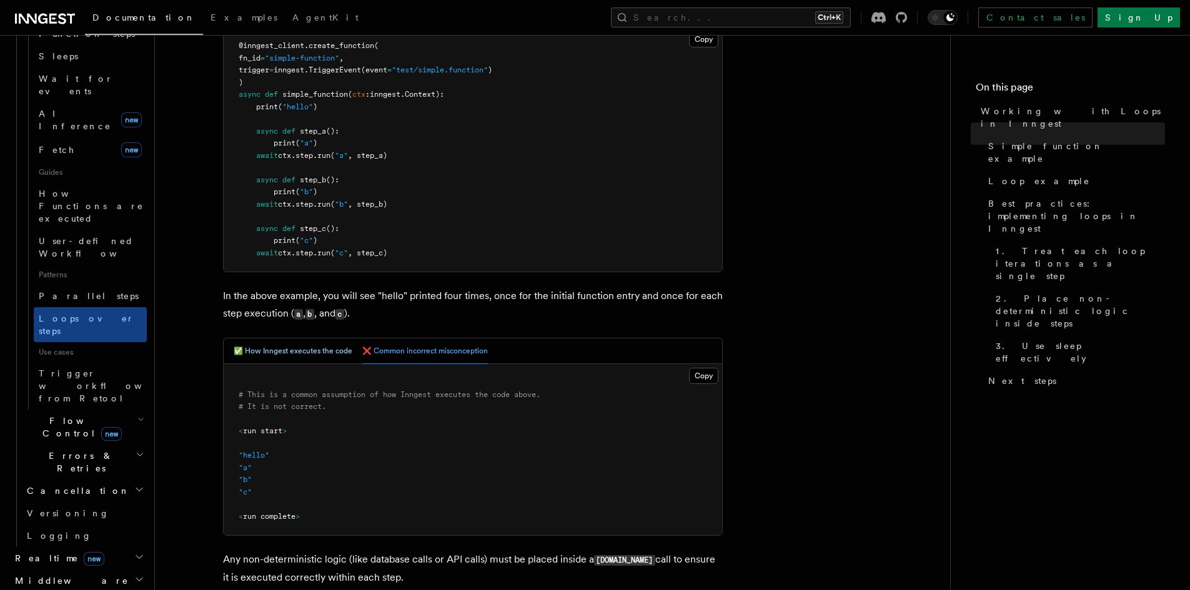
click at [319, 348] on button "✅ How Inngest executes the code" at bounding box center [293, 352] width 119 height 26
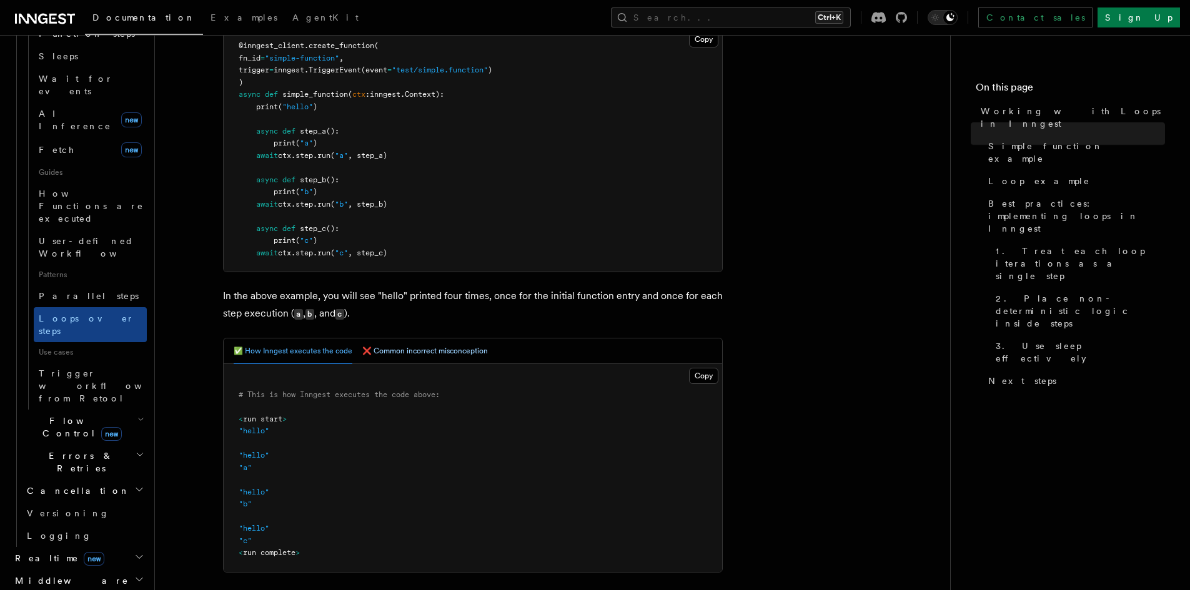
click at [420, 345] on button "❌ Common incorrect misconception" at bounding box center [425, 352] width 126 height 26
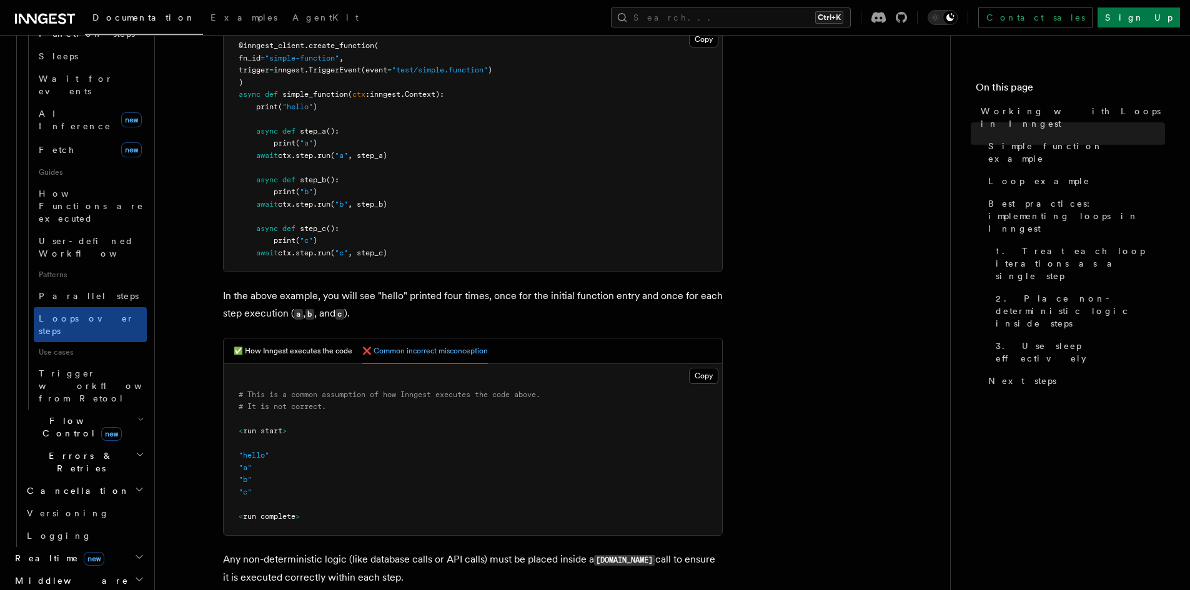
drag, startPoint x: 316, startPoint y: 346, endPoint x: 386, endPoint y: 355, distance: 70.6
click at [317, 346] on button "✅ How Inngest executes the code" at bounding box center [293, 352] width 119 height 26
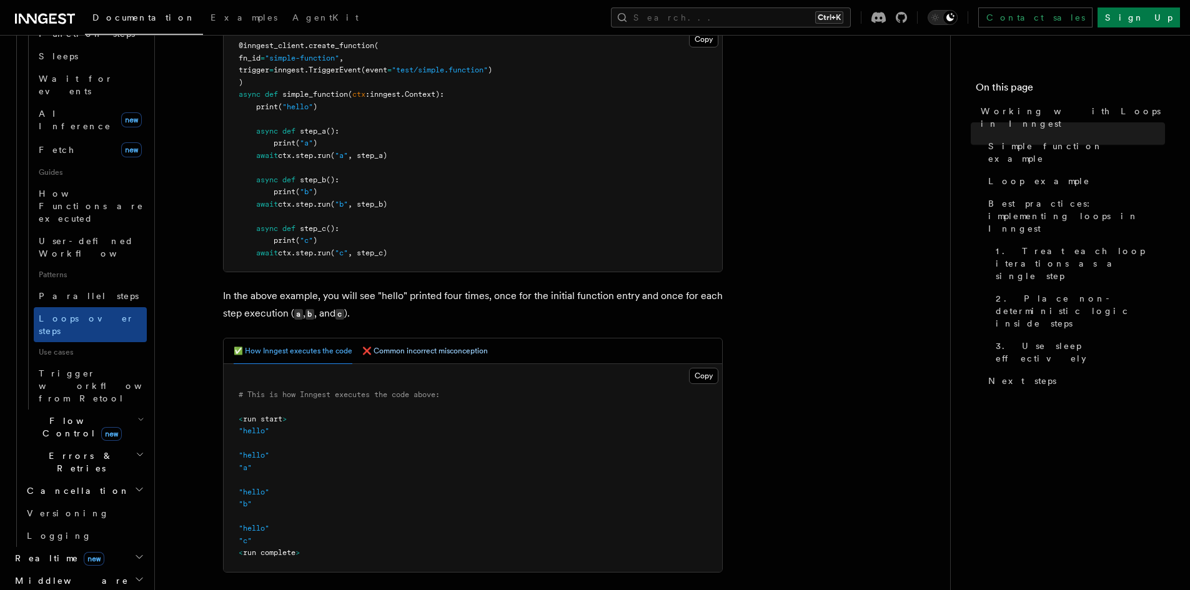
click at [394, 353] on button "❌ Common incorrect misconception" at bounding box center [425, 352] width 126 height 26
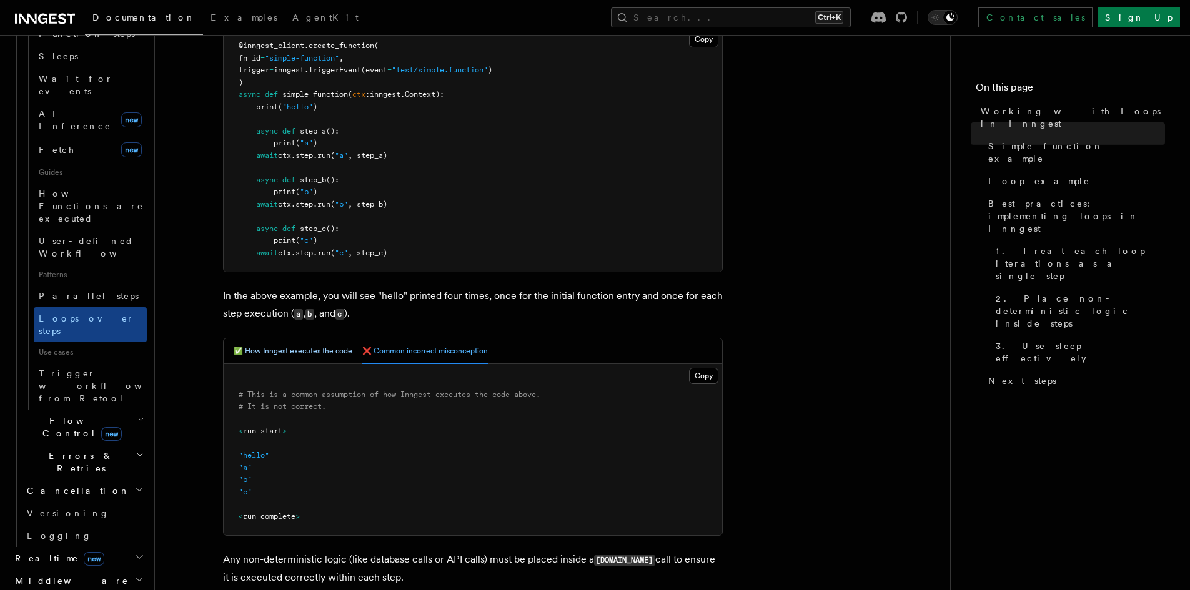
click at [327, 354] on button "✅ How Inngest executes the code" at bounding box center [293, 352] width 119 height 26
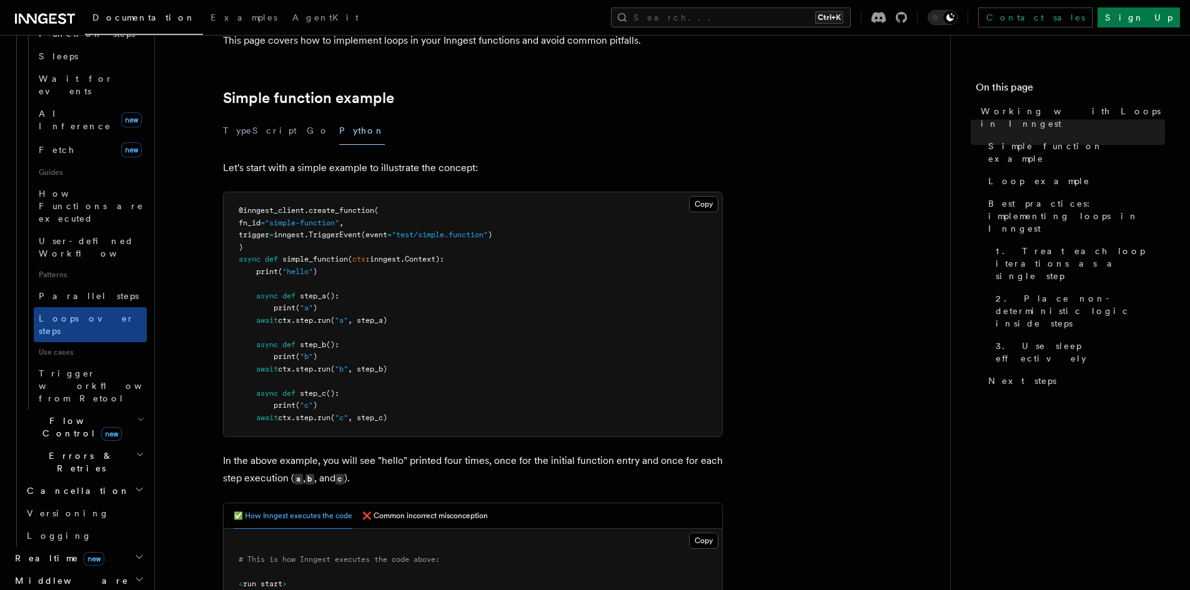
scroll to position [167, 0]
drag, startPoint x: 525, startPoint y: 479, endPoint x: 514, endPoint y: 479, distance: 11.9
drag, startPoint x: 514, startPoint y: 479, endPoint x: 796, endPoint y: 519, distance: 285.2
drag, startPoint x: 773, startPoint y: 562, endPoint x: 771, endPoint y: 577, distance: 15.7
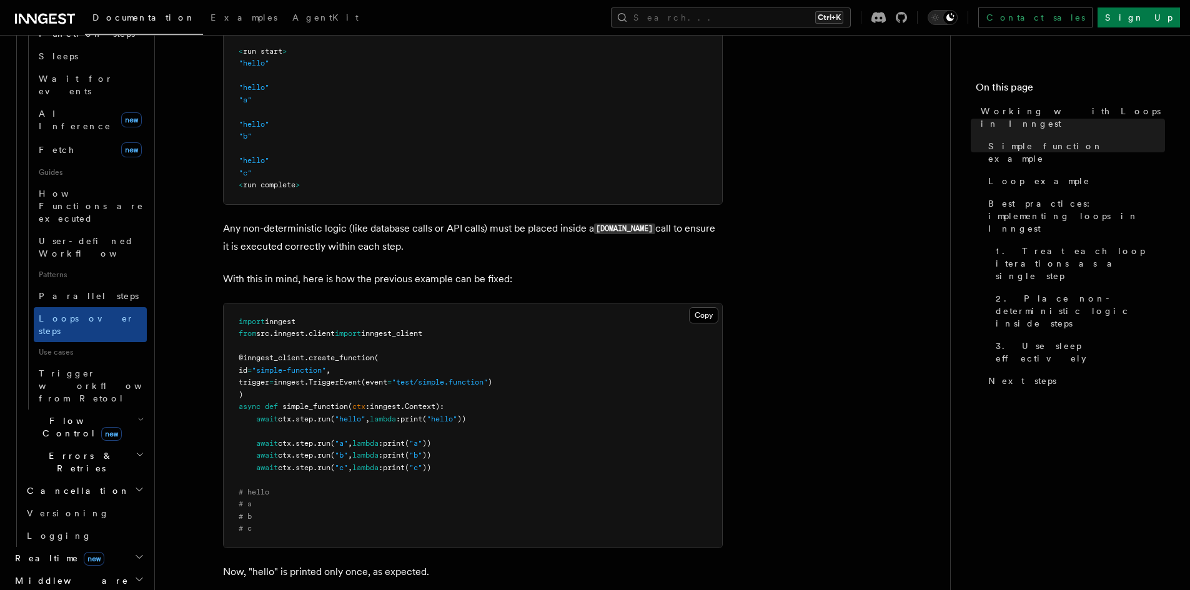
scroll to position [750, 0]
